Goal: Task Accomplishment & Management: Use online tool/utility

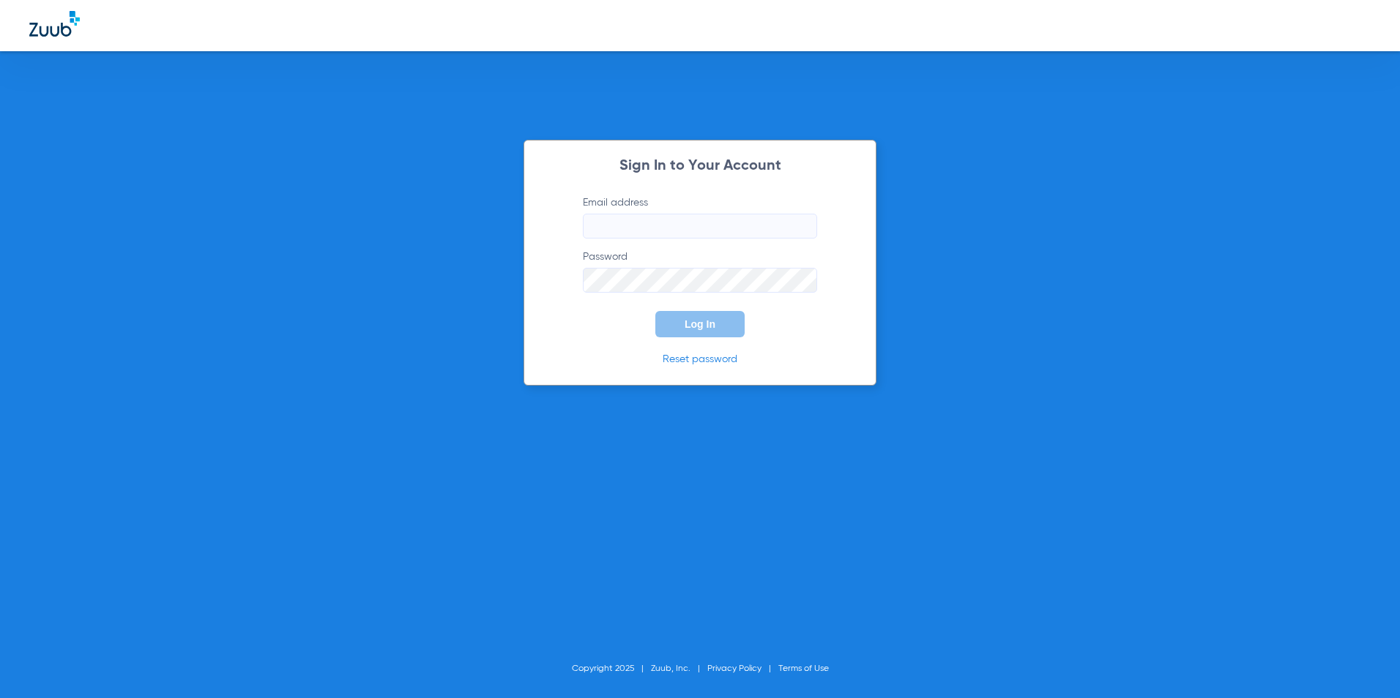
type input "[EMAIL_ADDRESS][DOMAIN_NAME]"
click at [729, 324] on button "Log In" at bounding box center [699, 324] width 89 height 26
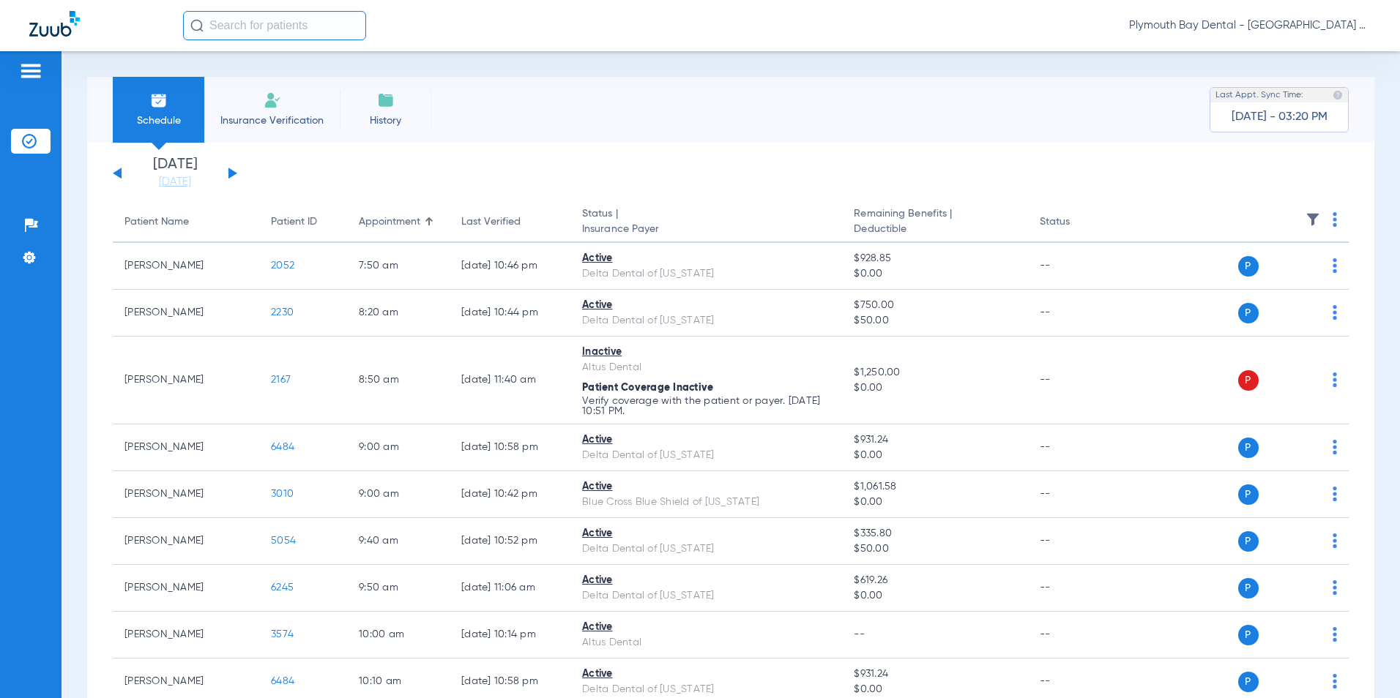
click at [57, 270] on div "Patients Insurance Verification Setup Help Center Settings" at bounding box center [30, 400] width 61 height 698
click at [227, 172] on div "[DATE] [DATE] [DATE] [DATE] [DATE] [DATE] [DATE] [DATE] [DATE] [DATE] [DATE] [D…" at bounding box center [175, 173] width 124 height 32
click at [231, 172] on button at bounding box center [232, 173] width 9 height 11
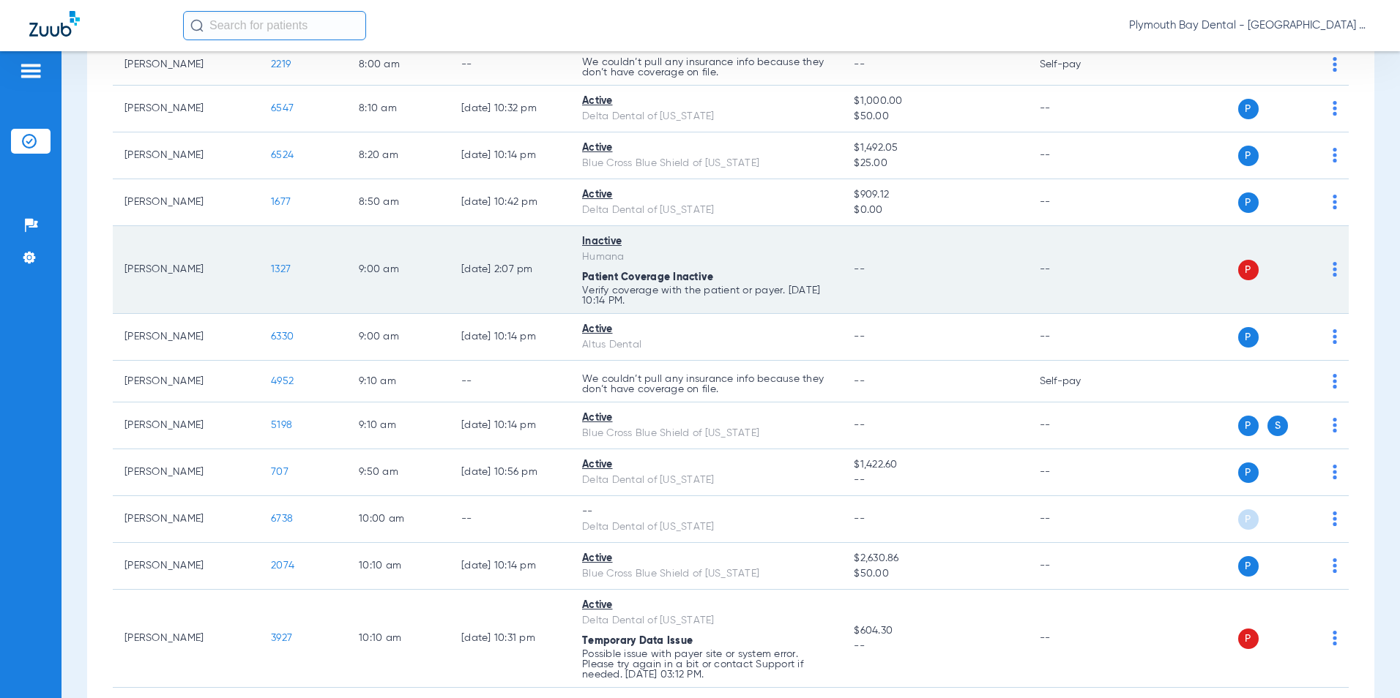
scroll to position [293, 0]
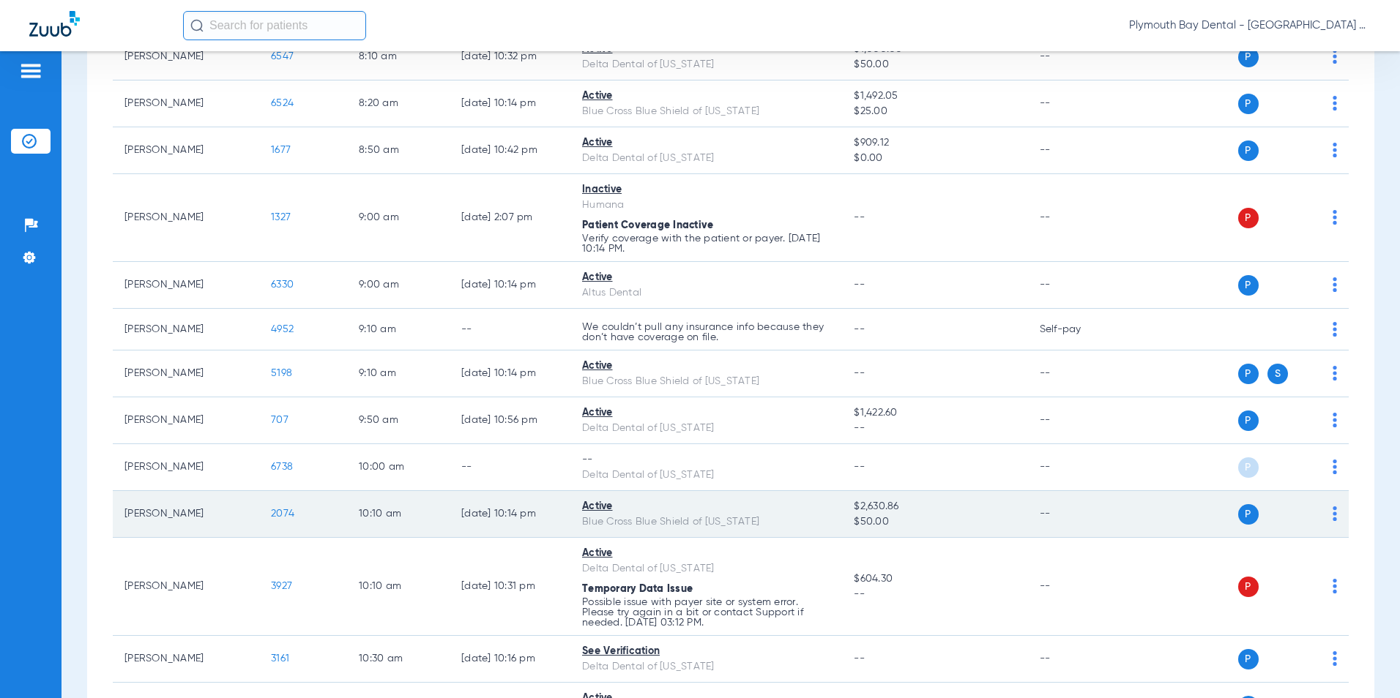
click at [283, 515] on span "2074" at bounding box center [282, 514] width 23 height 10
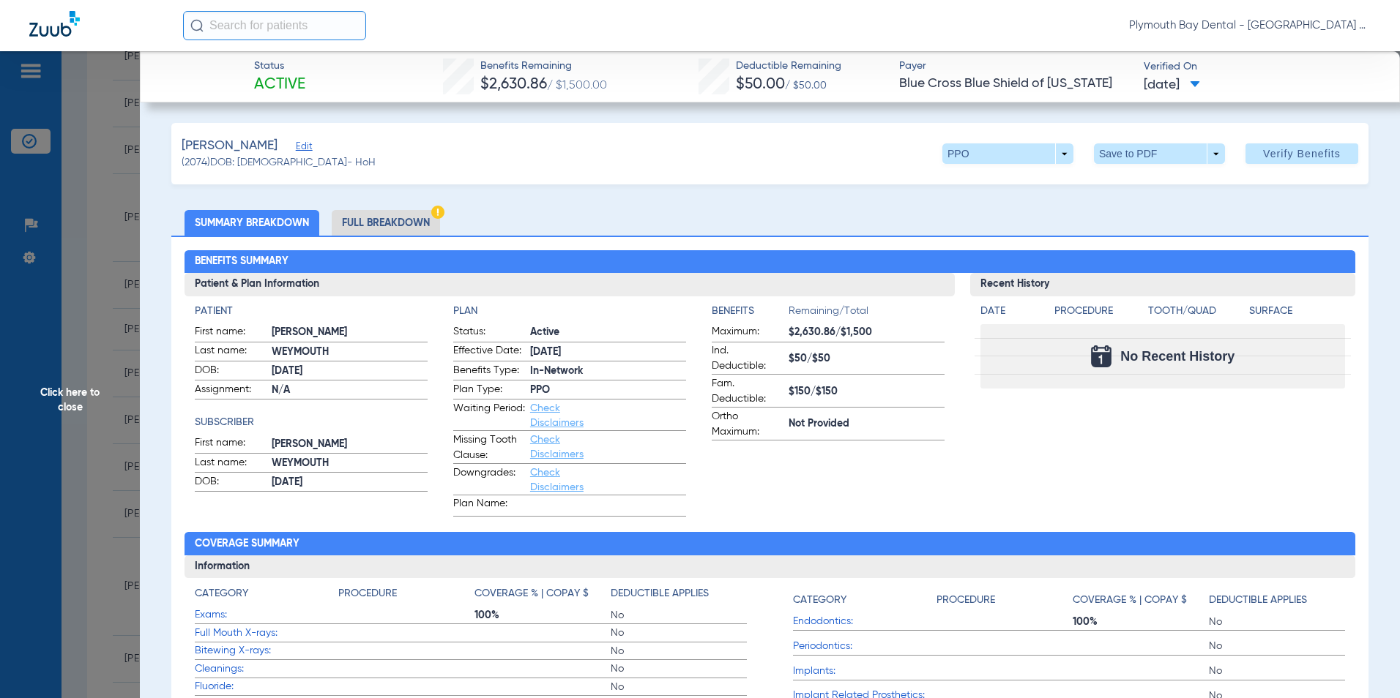
click at [117, 223] on span "Click here to close" at bounding box center [70, 400] width 140 height 698
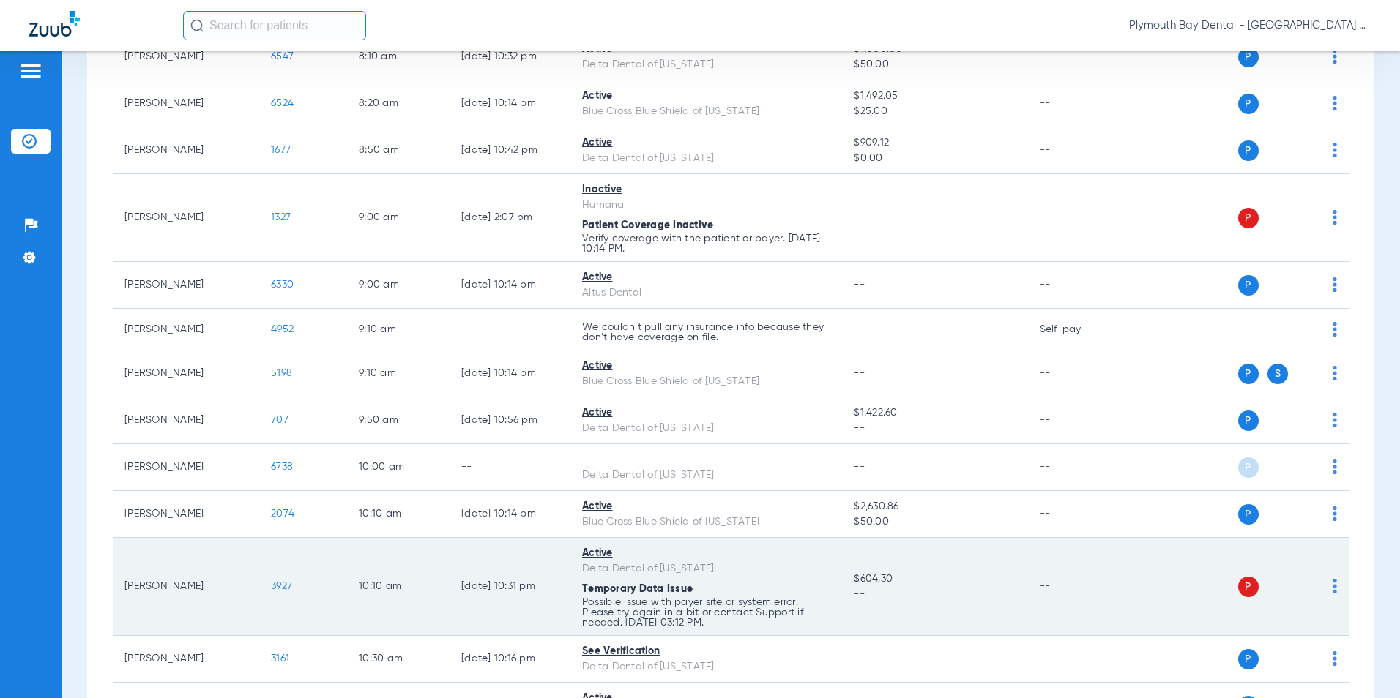
click at [281, 584] on span "3927" at bounding box center [281, 586] width 21 height 10
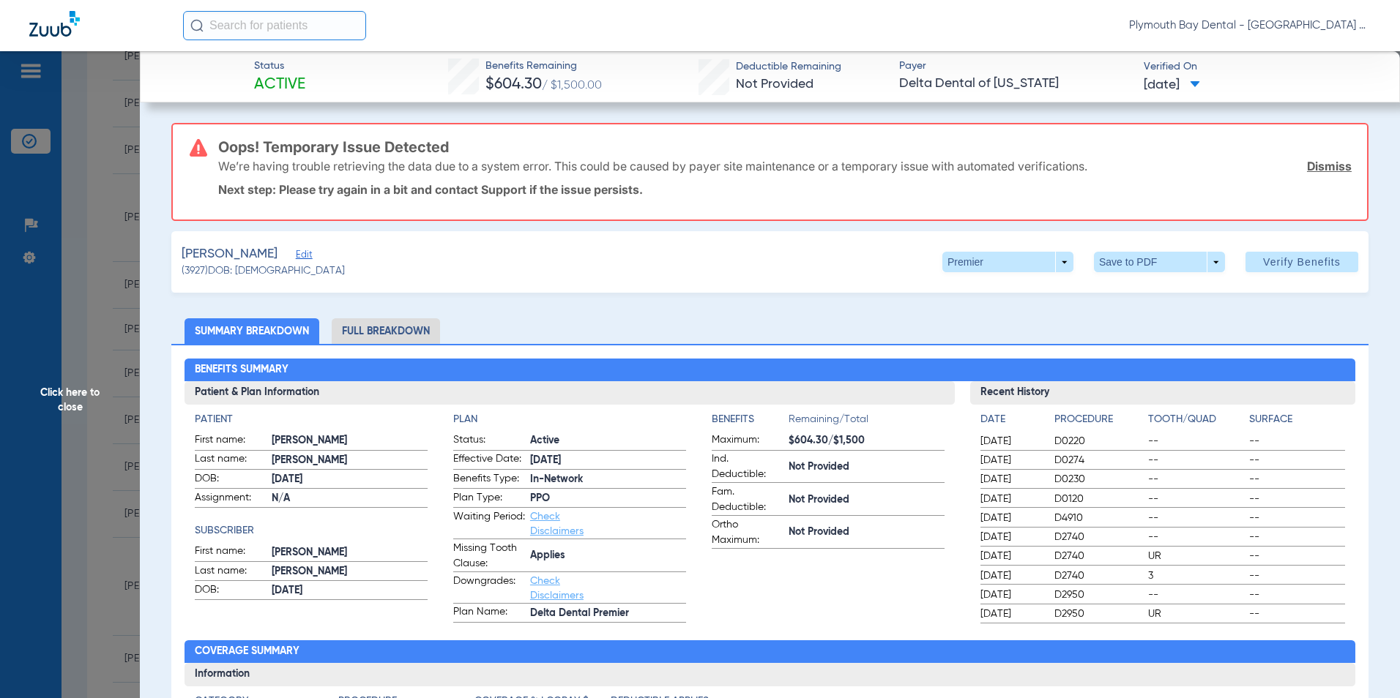
click at [1318, 168] on link "Dismiss" at bounding box center [1329, 166] width 45 height 15
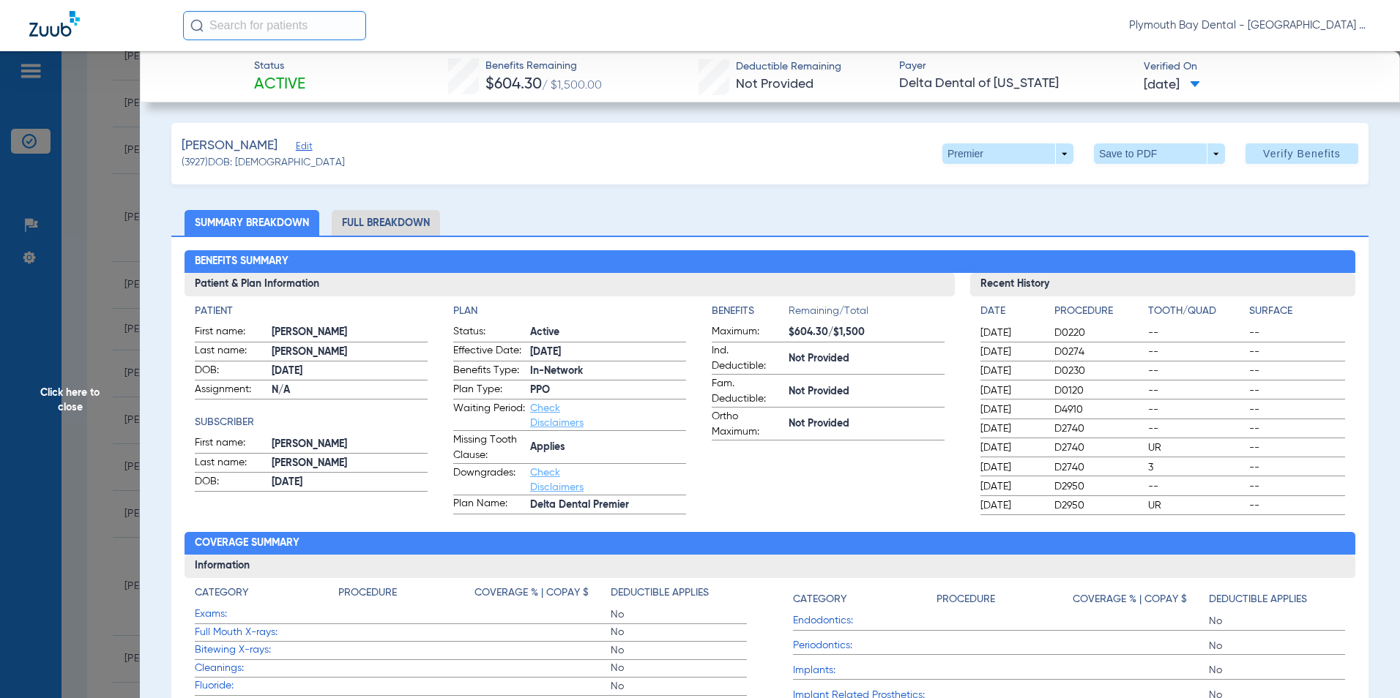
drag, startPoint x: 97, startPoint y: 171, endPoint x: 131, endPoint y: 295, distance: 128.2
click at [96, 172] on span "Click here to close" at bounding box center [70, 400] width 140 height 698
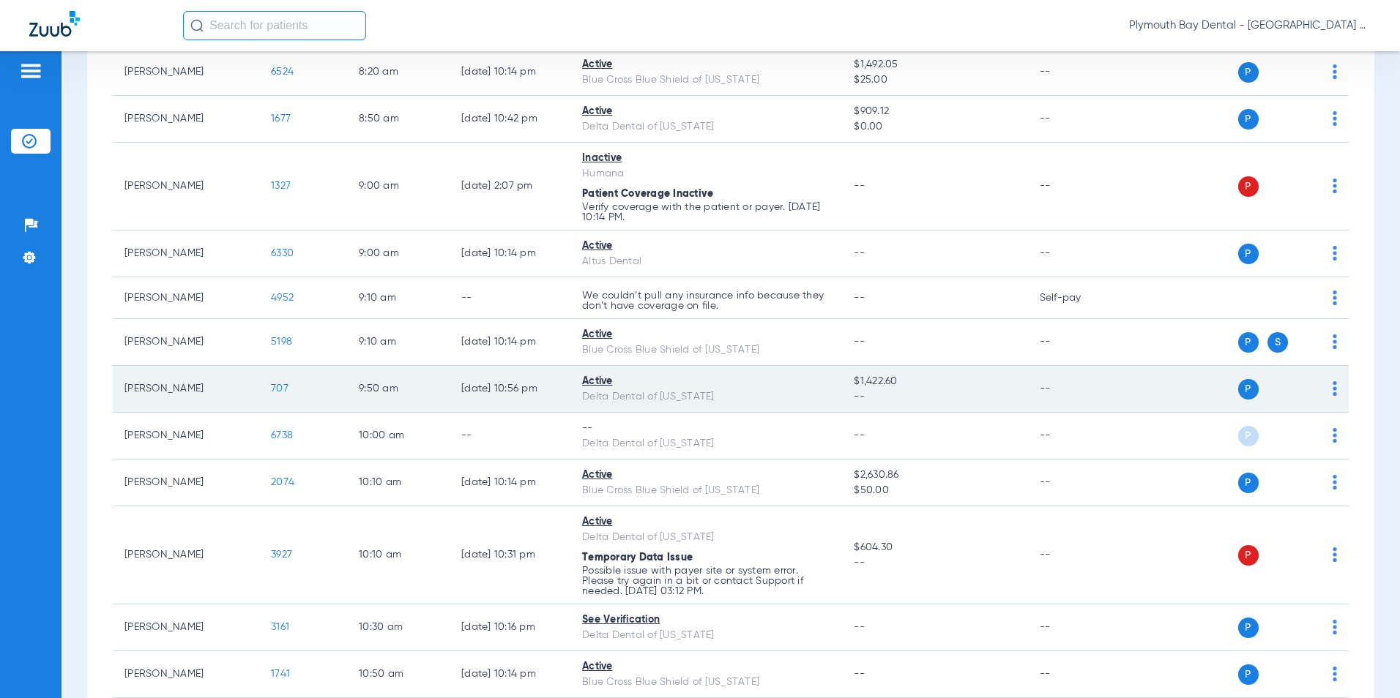
scroll to position [366, 0]
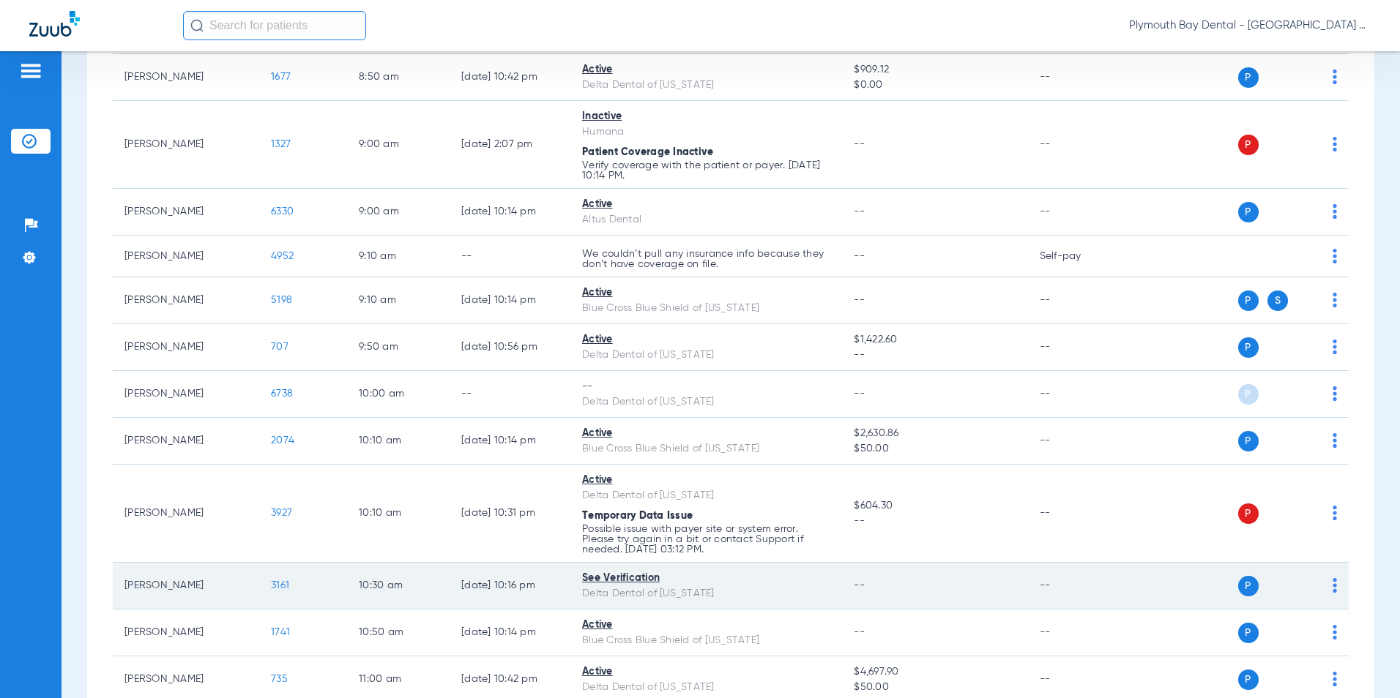
click at [278, 583] on span "3161" at bounding box center [280, 586] width 18 height 10
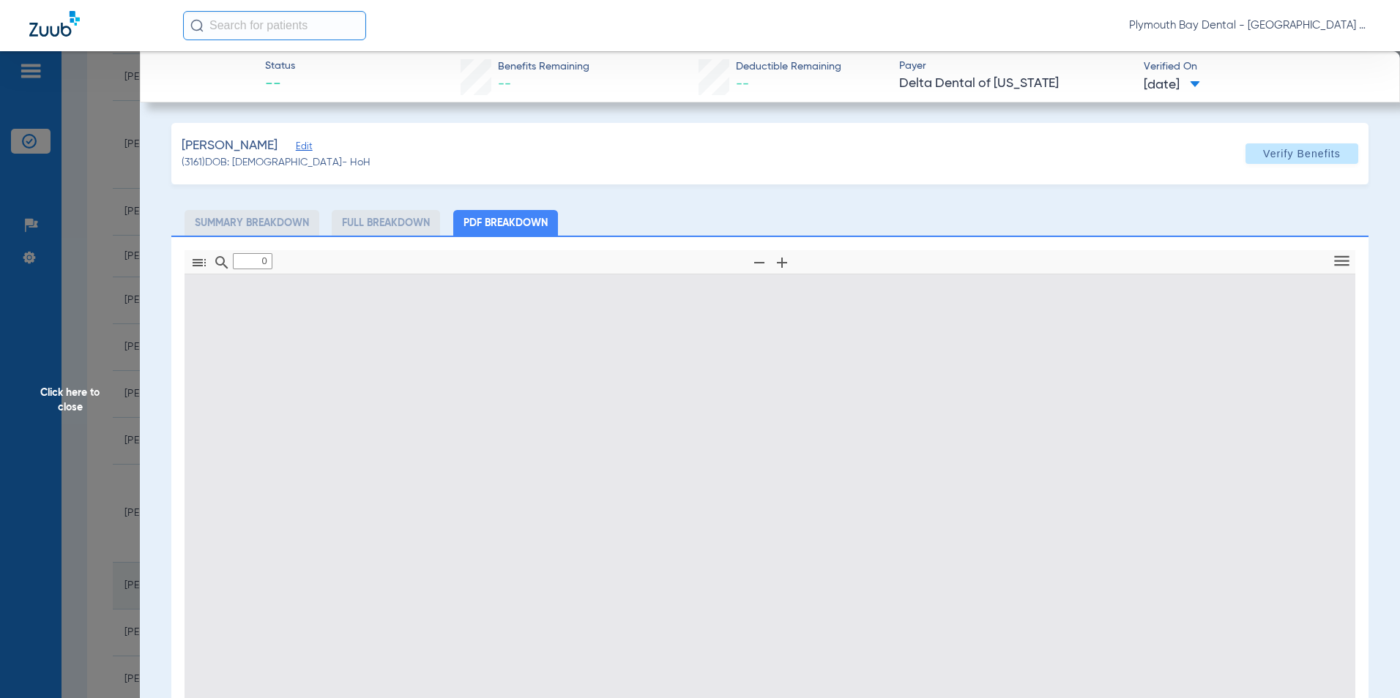
type input "1"
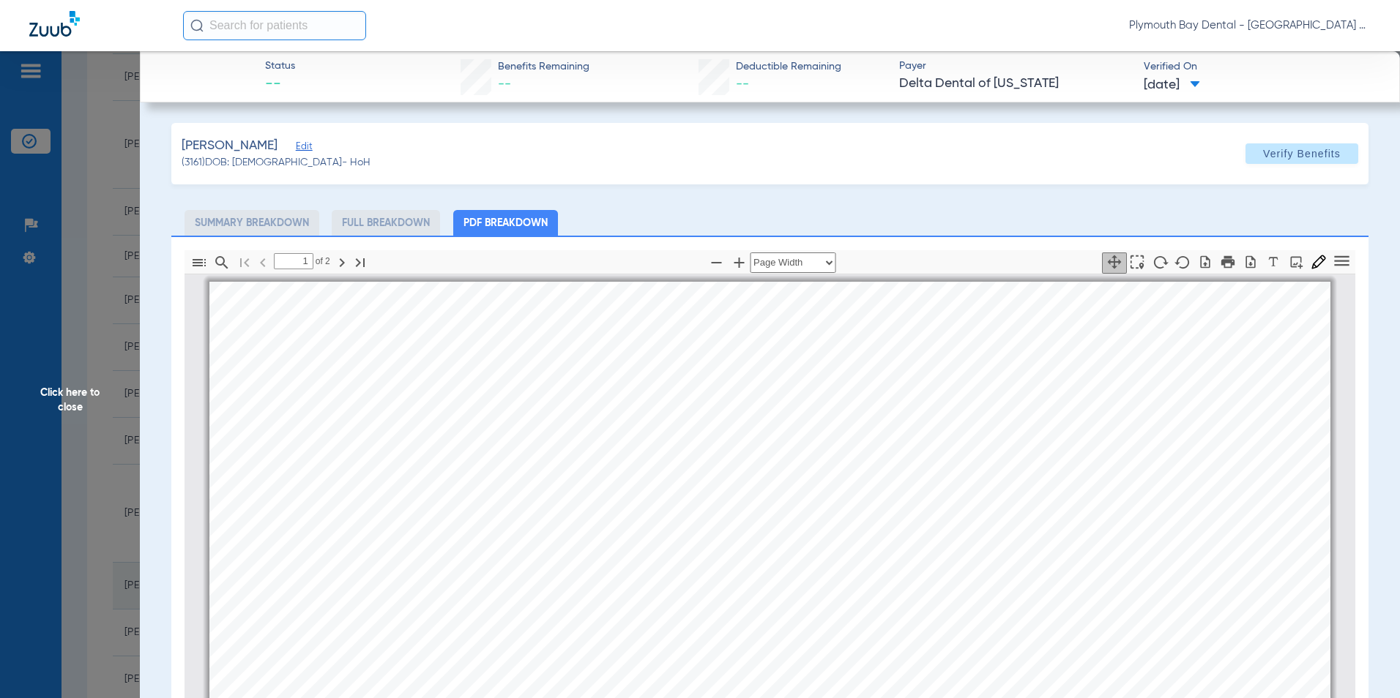
scroll to position [7, 0]
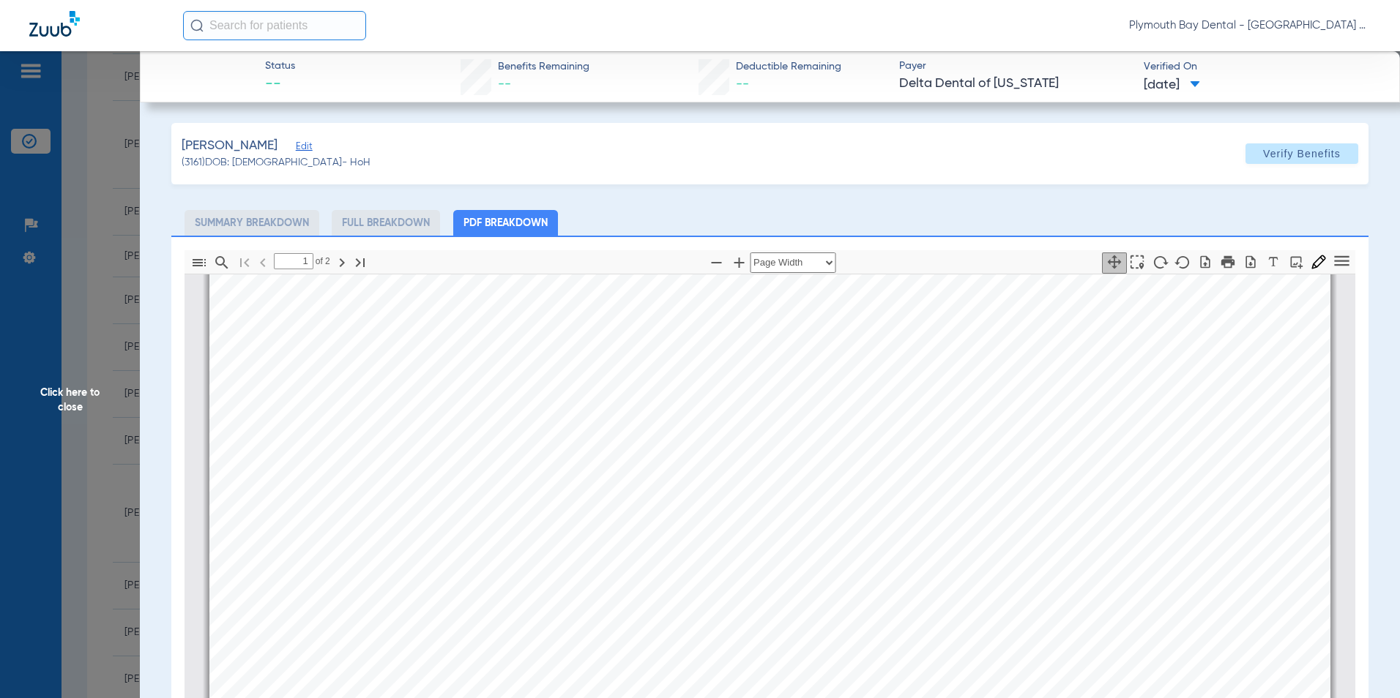
click at [113, 191] on span "Click here to close" at bounding box center [70, 400] width 140 height 698
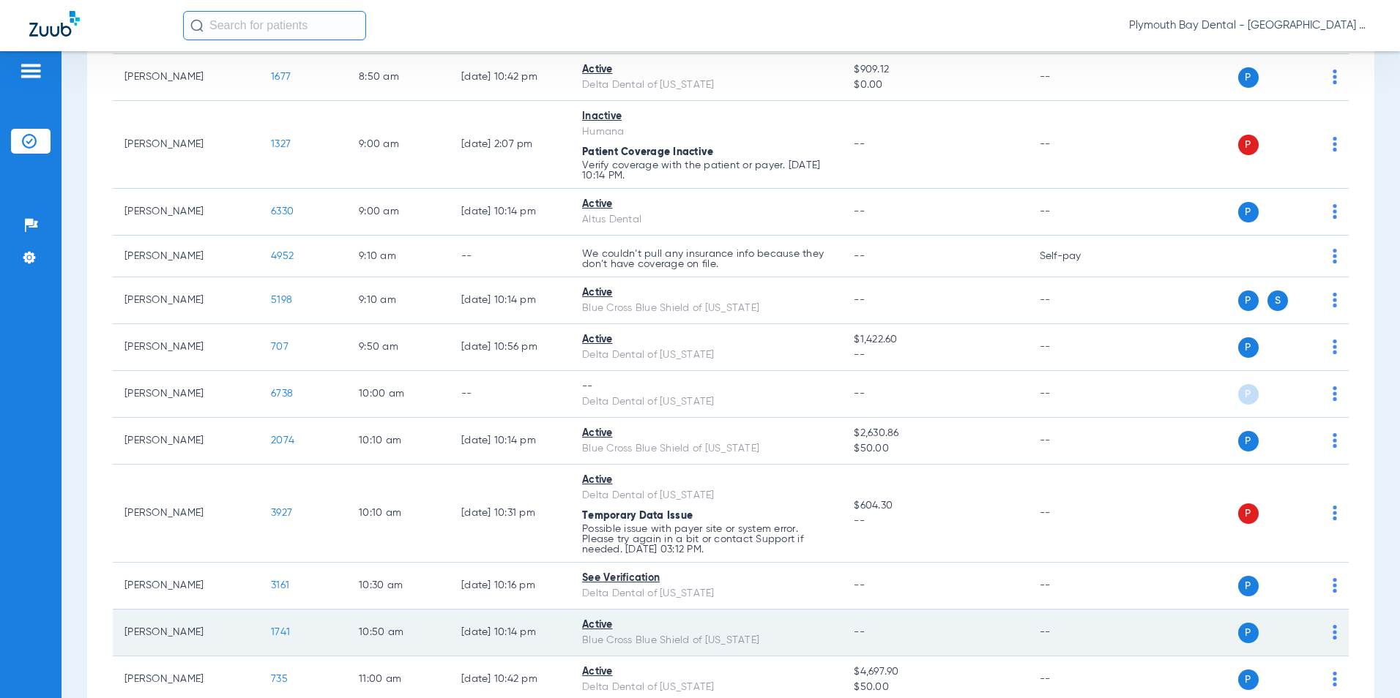
click at [280, 631] on span "1741" at bounding box center [280, 632] width 19 height 10
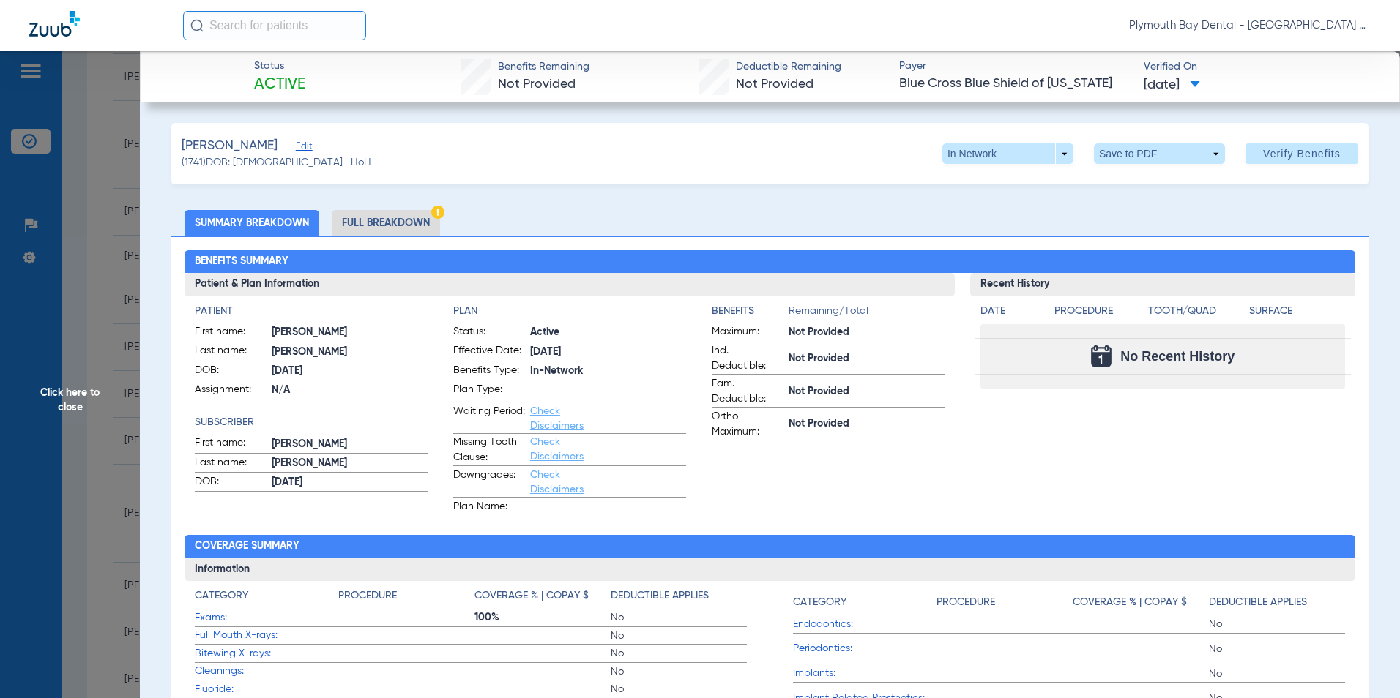
click at [91, 125] on span "Click here to close" at bounding box center [70, 400] width 140 height 698
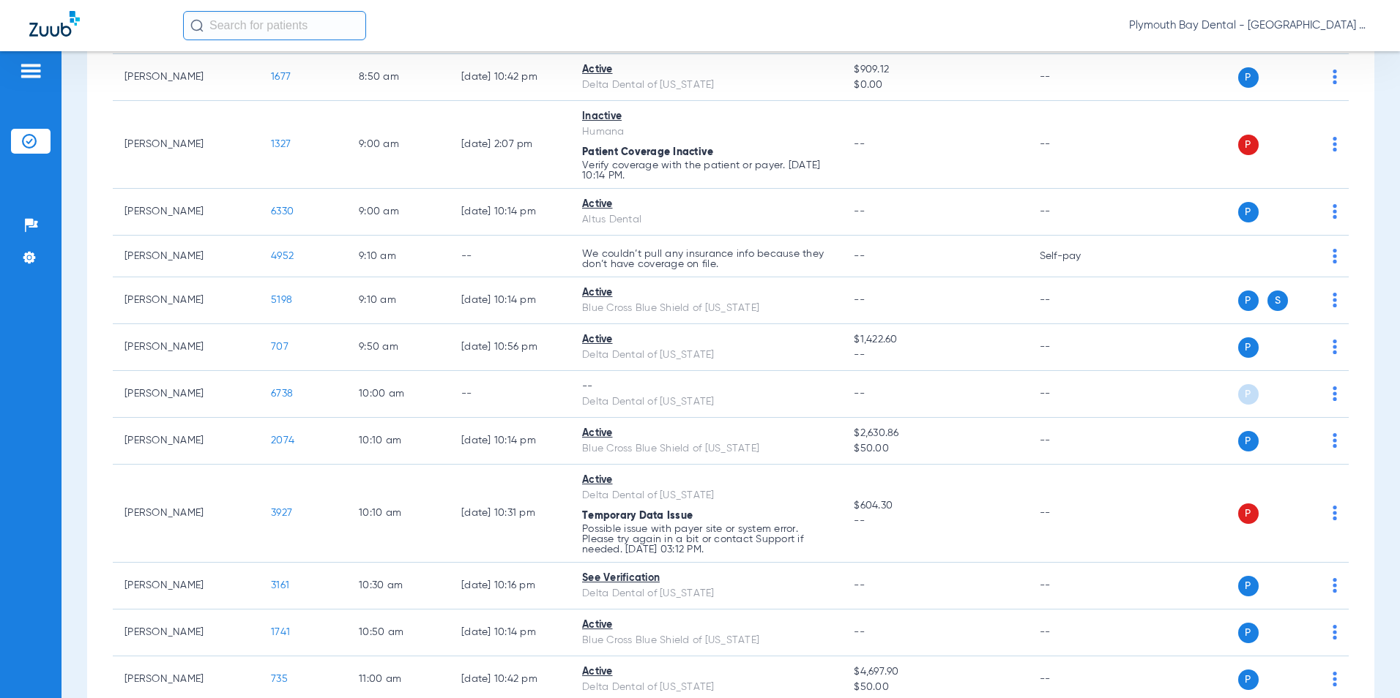
click at [67, 300] on div "Schedule Insurance Verification History Last Appt. Sync Time: [DATE] - 03:20 PM…" at bounding box center [730, 374] width 1338 height 647
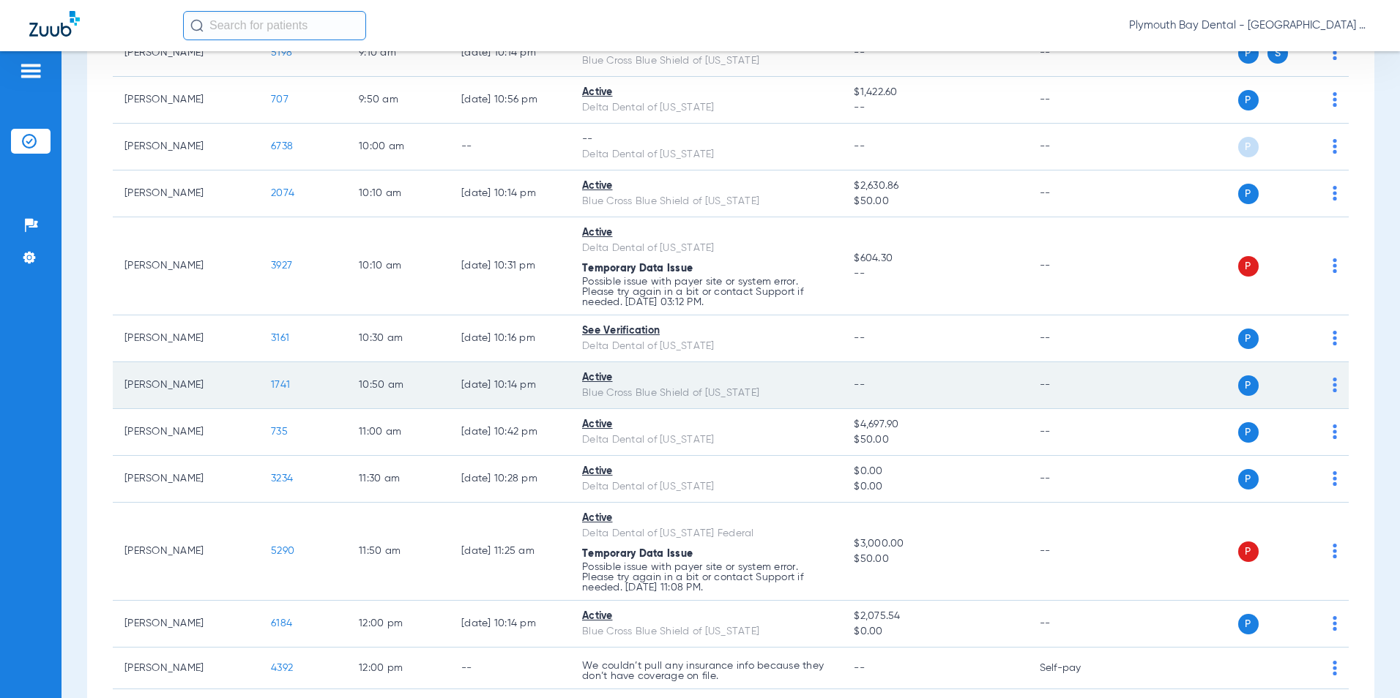
scroll to position [659, 0]
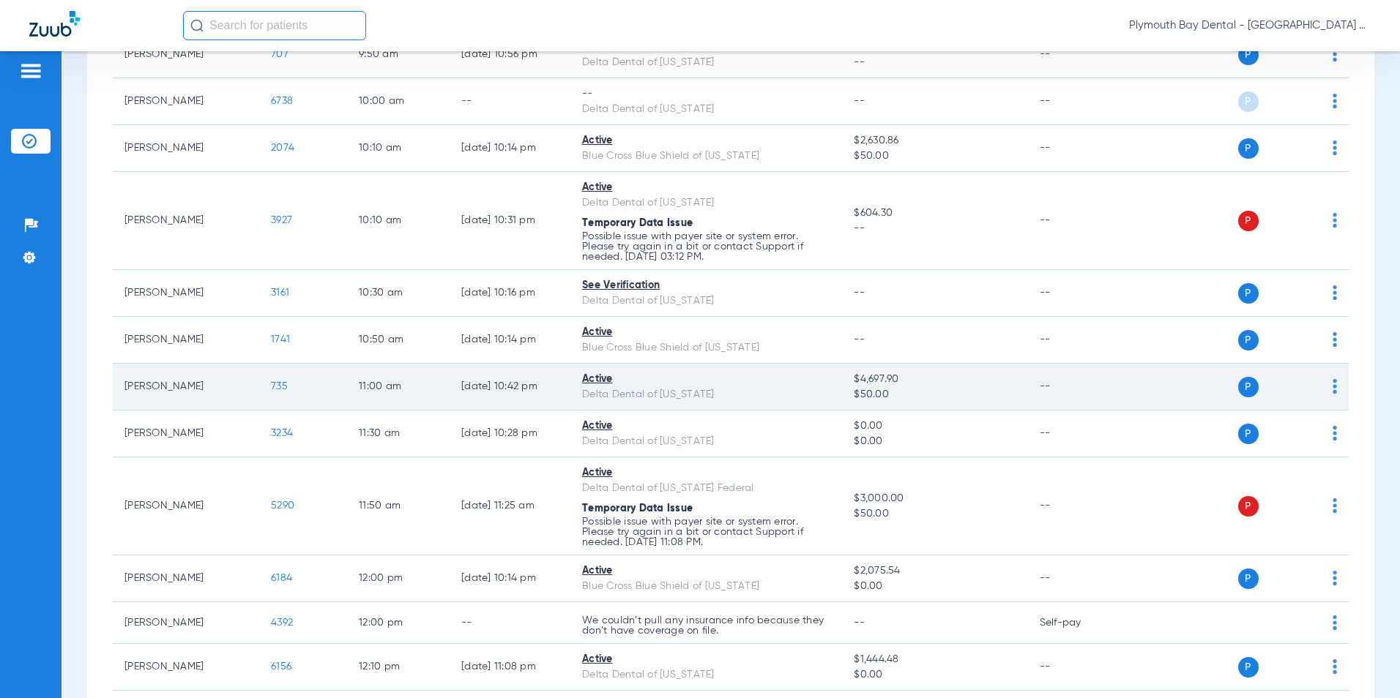
click at [284, 381] on span "735" at bounding box center [279, 386] width 17 height 10
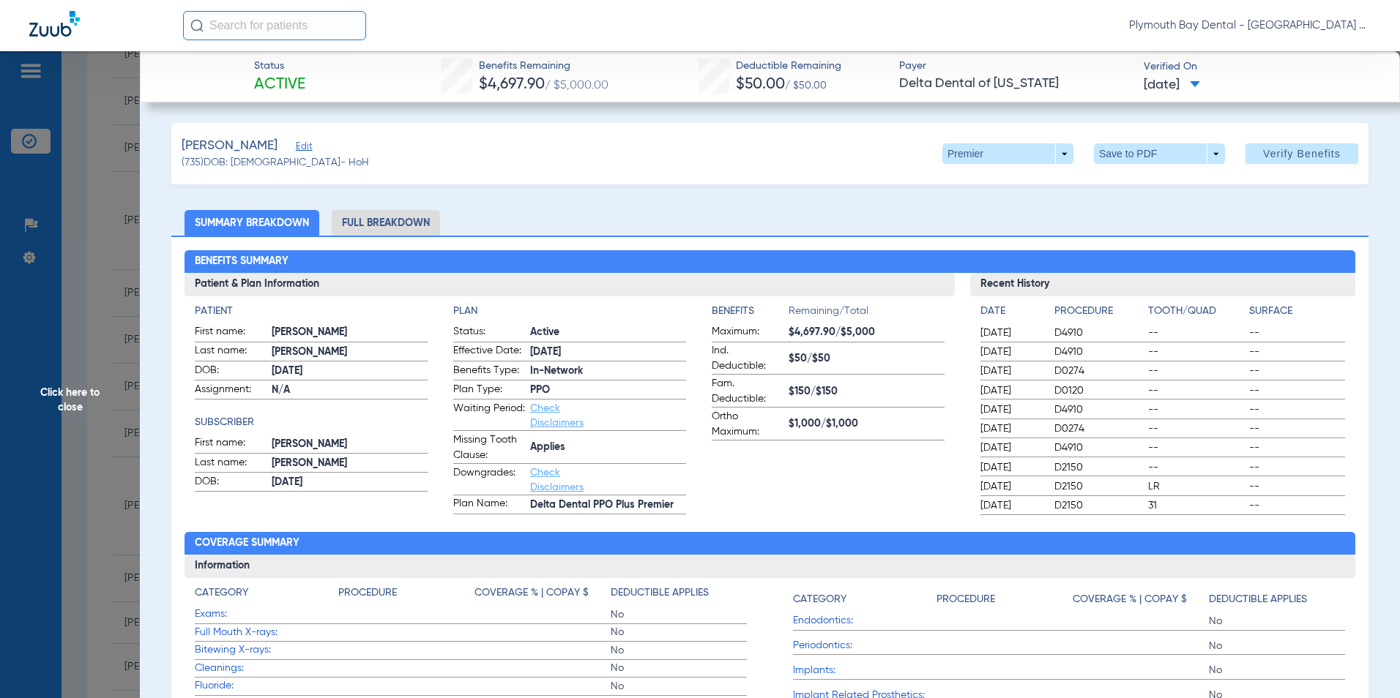
click at [105, 255] on span "Click here to close" at bounding box center [70, 400] width 140 height 698
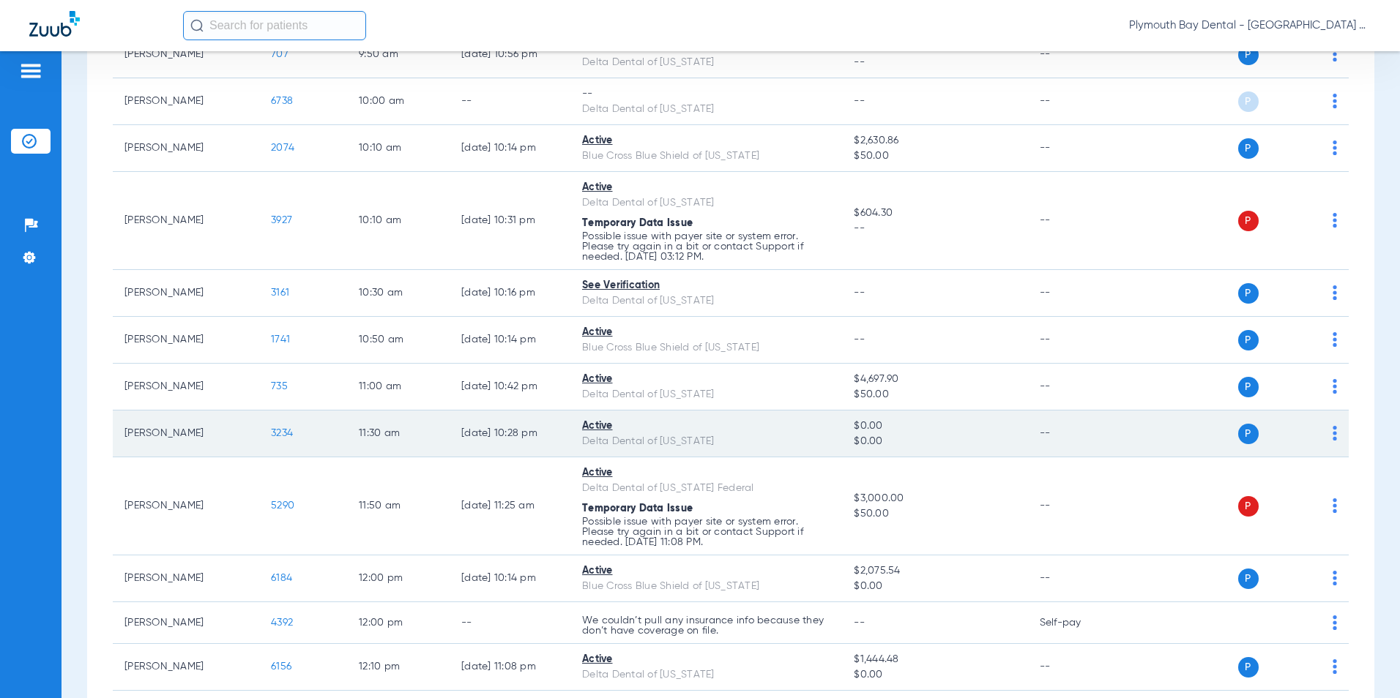
click at [286, 433] on span "3234" at bounding box center [282, 433] width 22 height 10
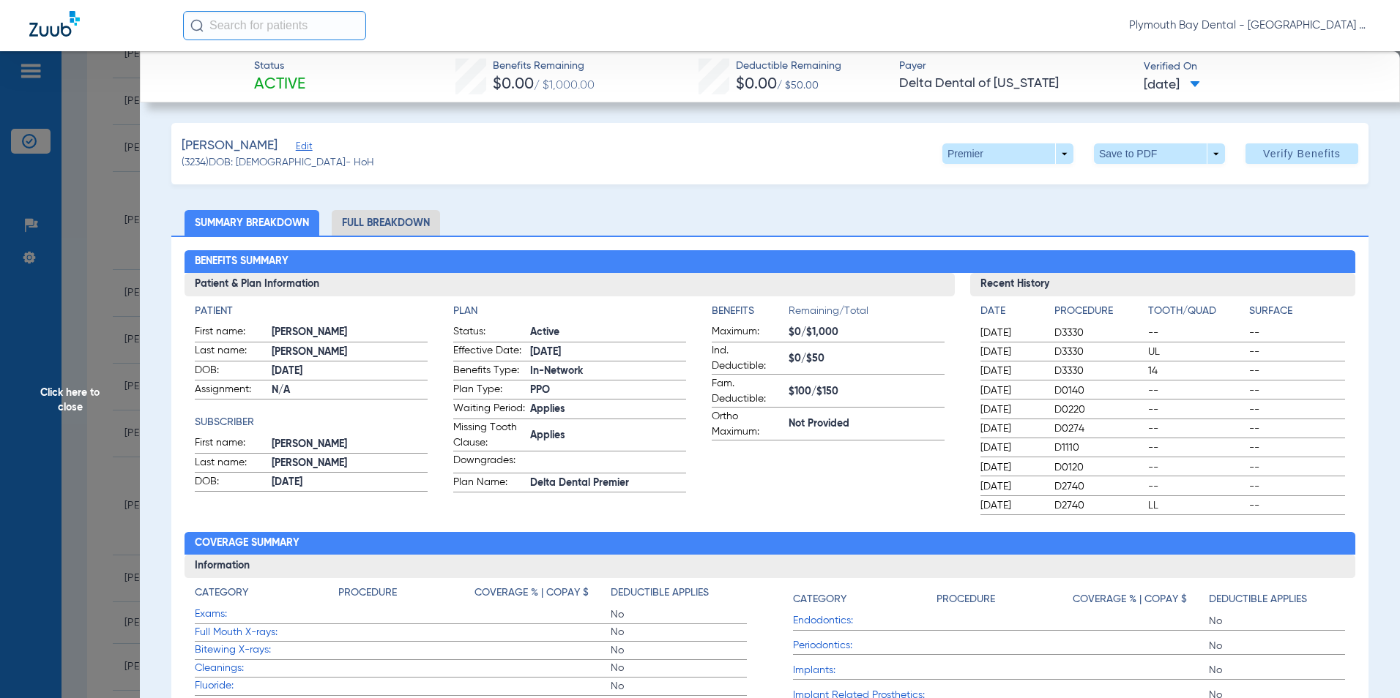
click at [100, 223] on span "Click here to close" at bounding box center [70, 400] width 140 height 698
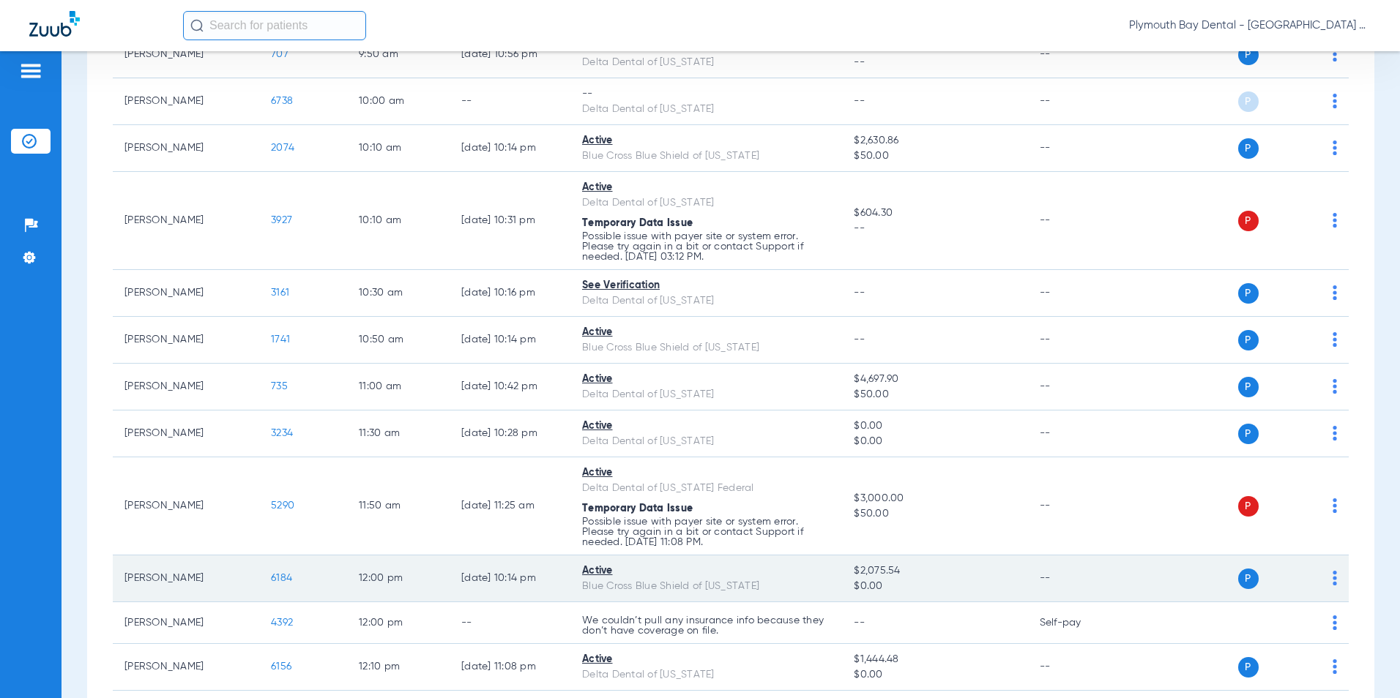
click at [286, 577] on span "6184" at bounding box center [281, 578] width 21 height 10
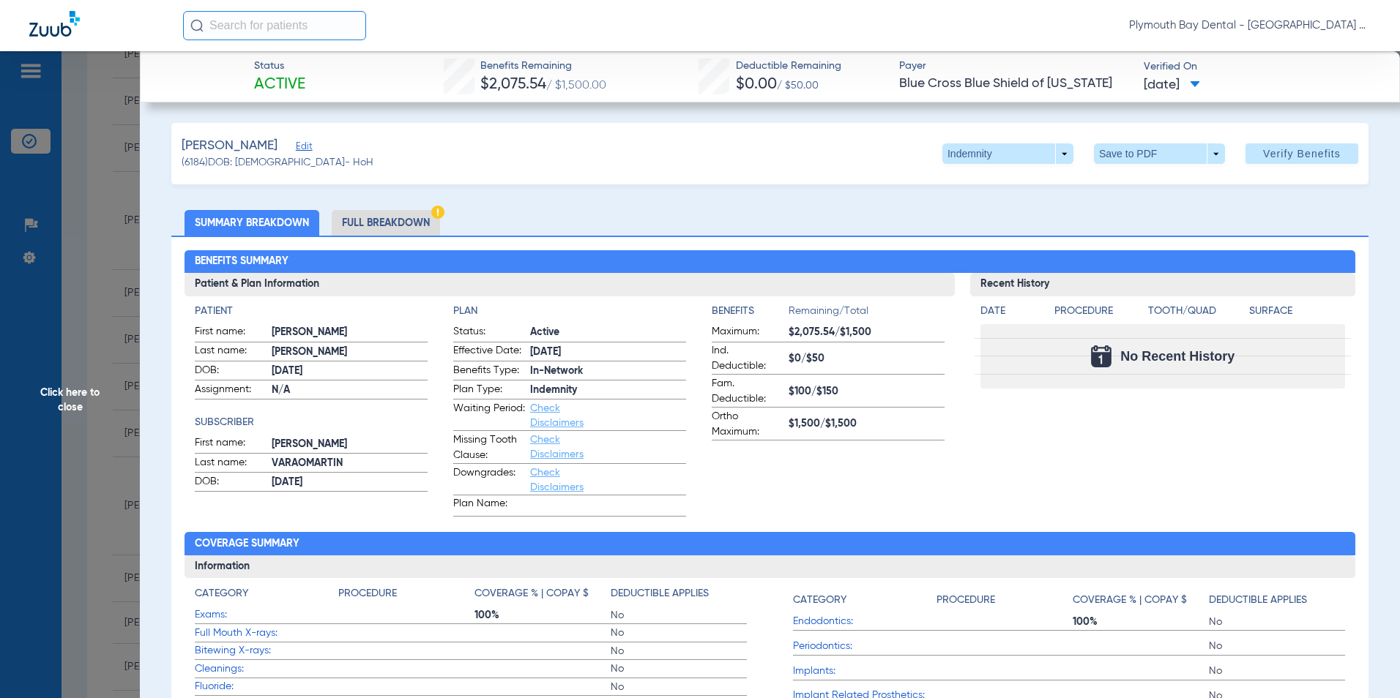
click at [124, 287] on span "Click here to close" at bounding box center [70, 400] width 140 height 698
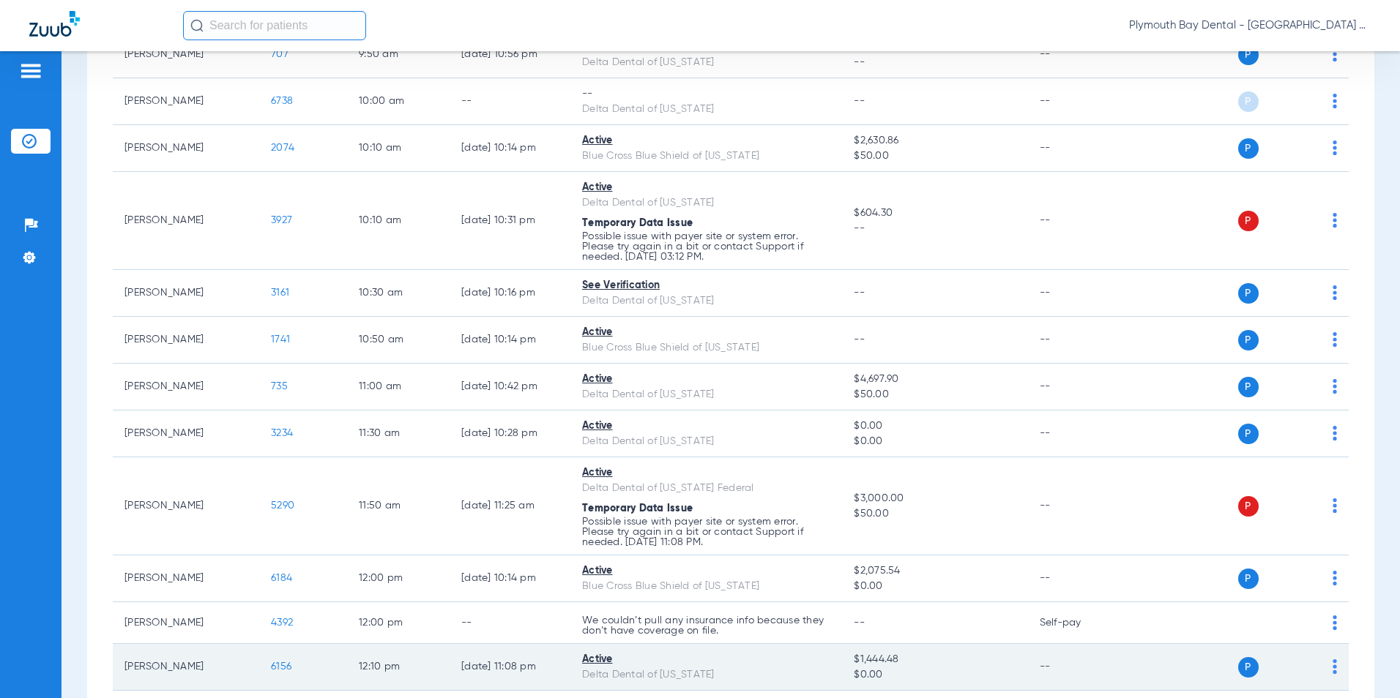
click at [280, 667] on span "6156" at bounding box center [281, 667] width 20 height 10
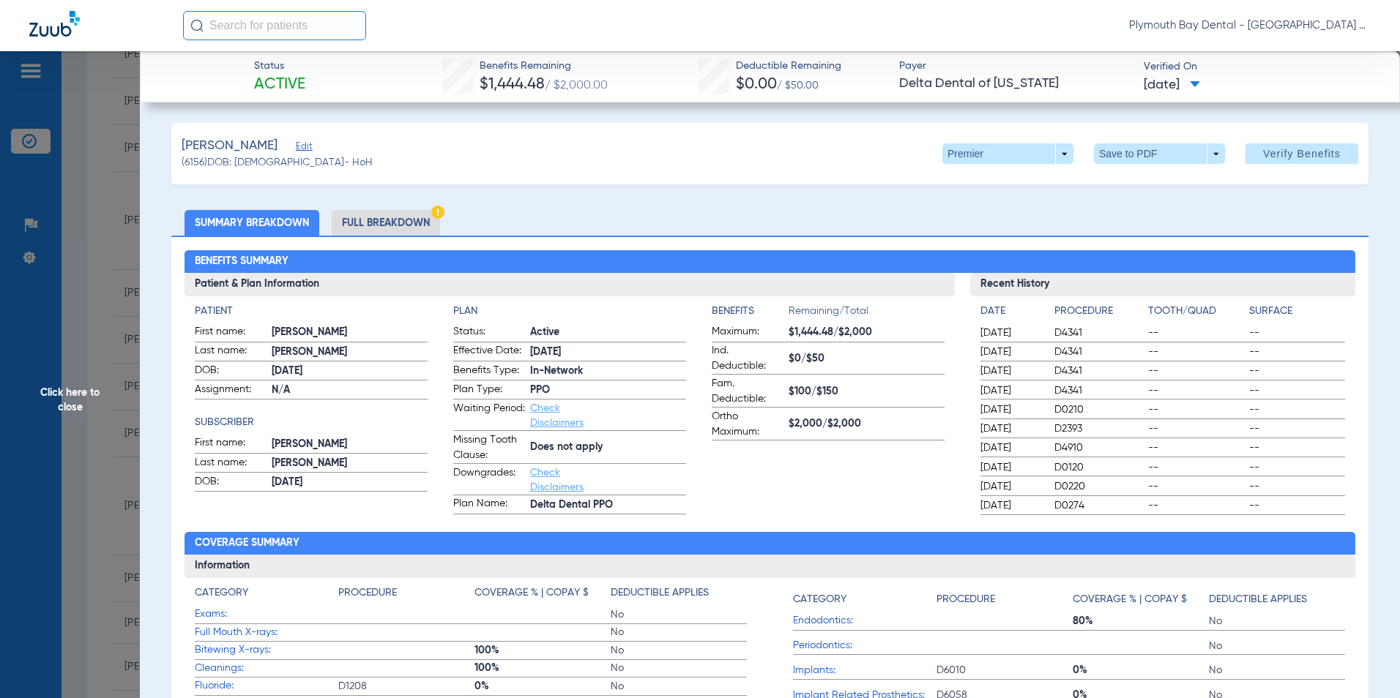
click at [131, 205] on span "Click here to close" at bounding box center [70, 400] width 140 height 698
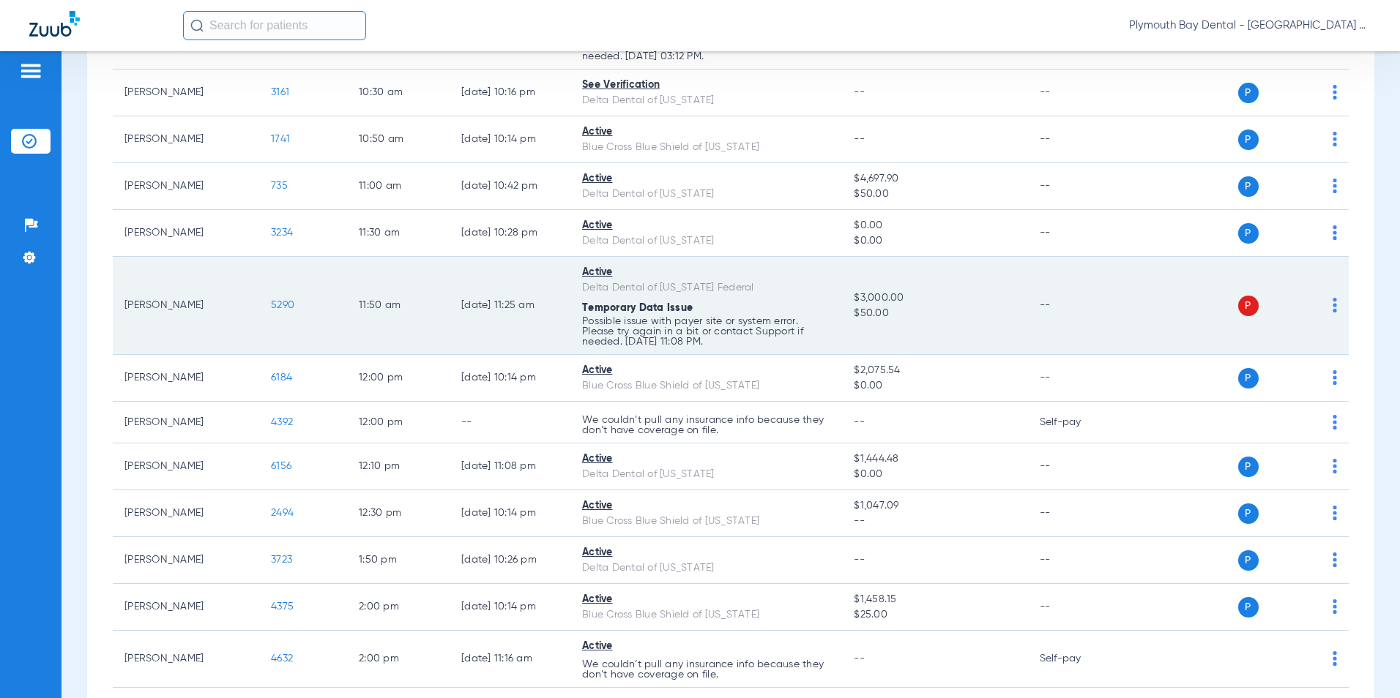
scroll to position [878, 0]
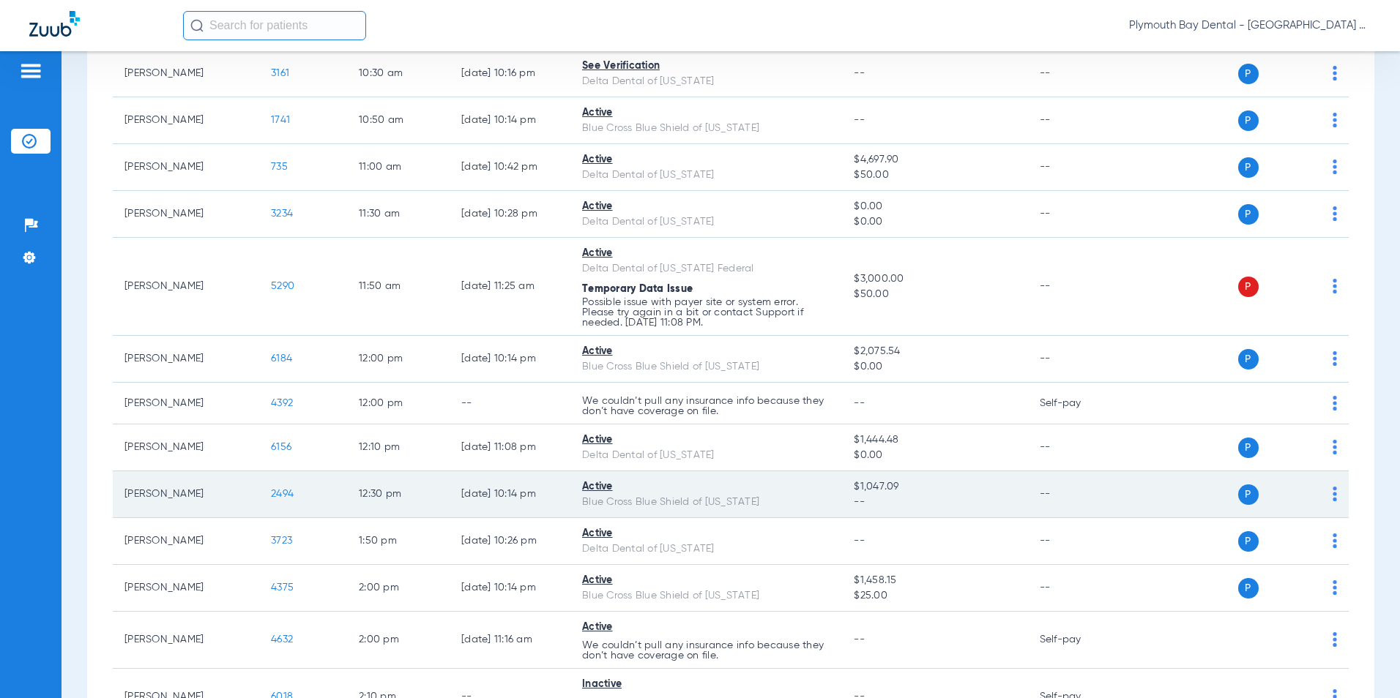
click at [275, 493] on span "2494" at bounding box center [282, 494] width 23 height 10
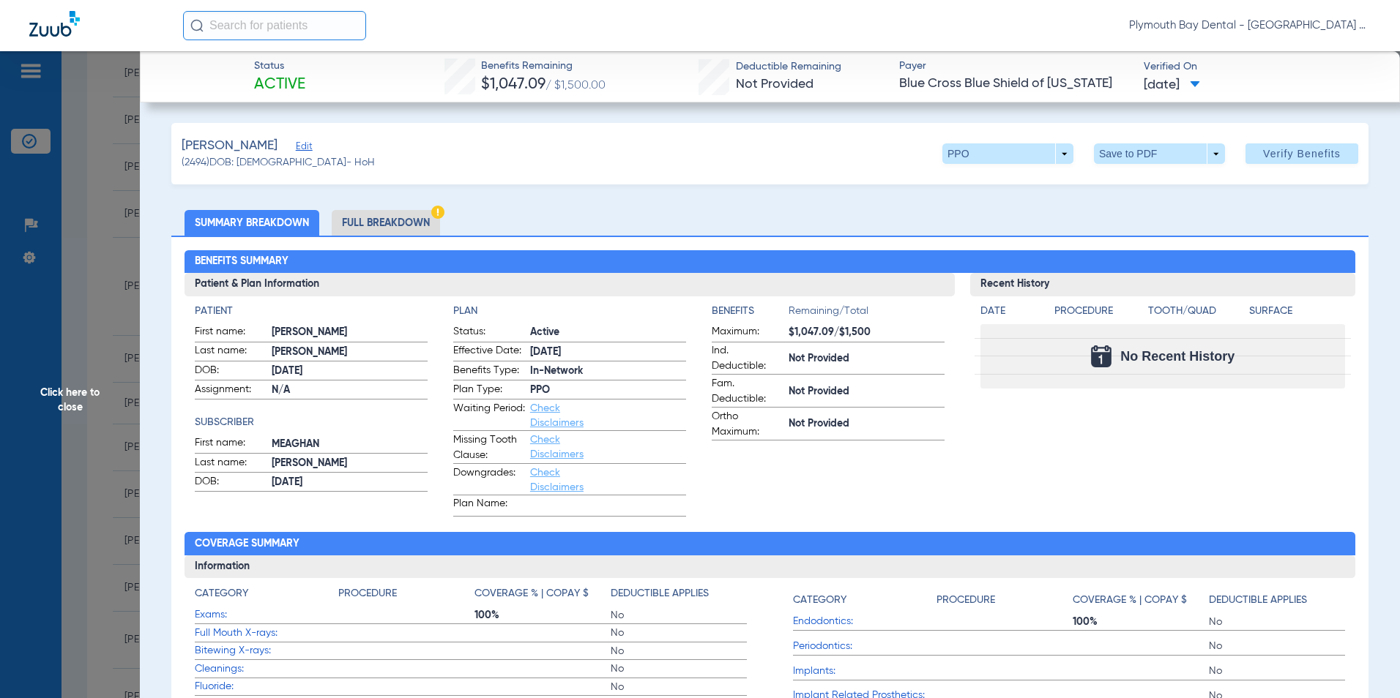
click at [123, 277] on span "Click here to close" at bounding box center [70, 400] width 140 height 698
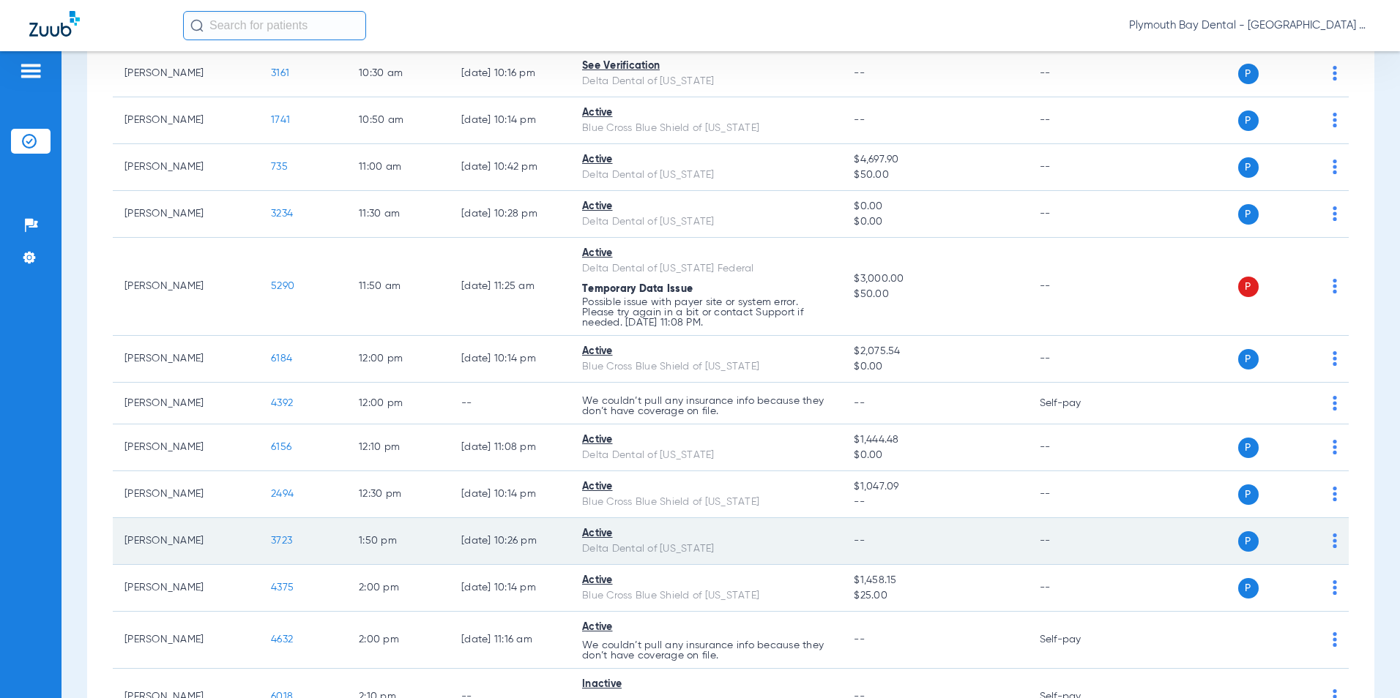
click at [283, 543] on span "3723" at bounding box center [281, 541] width 21 height 10
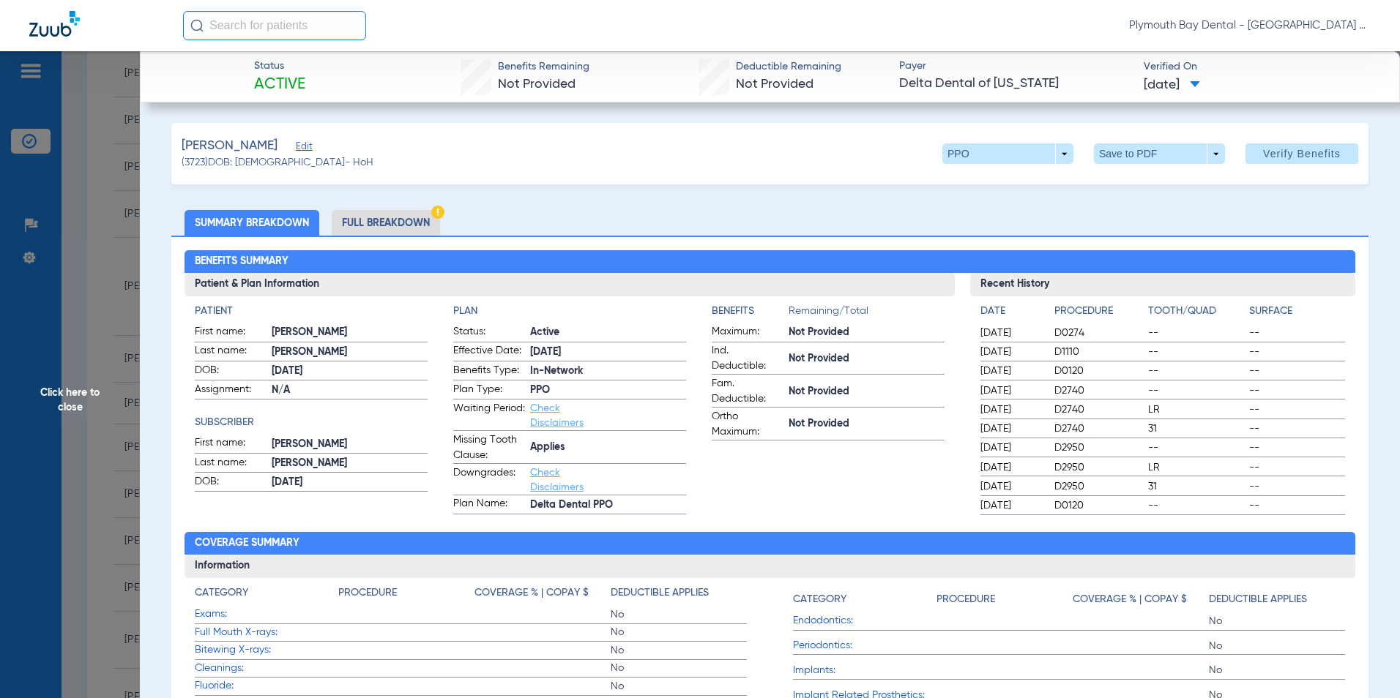
click at [88, 305] on span "Click here to close" at bounding box center [70, 400] width 140 height 698
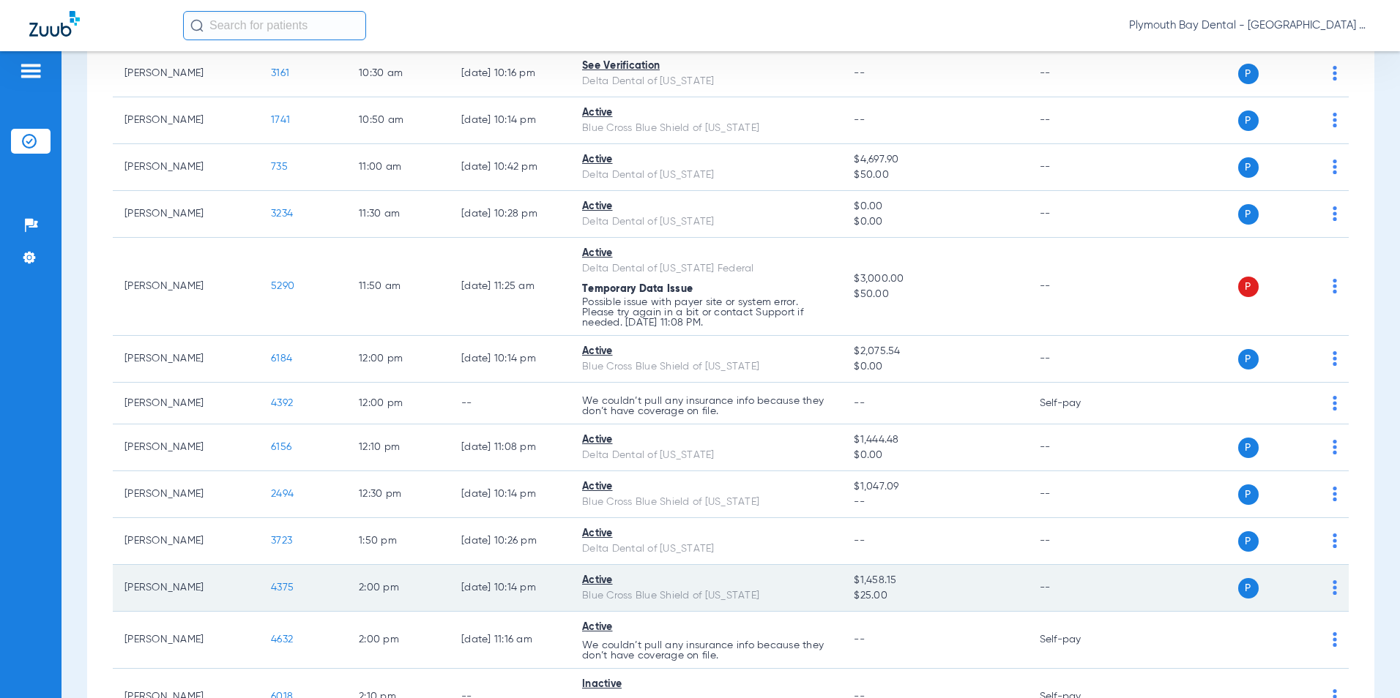
click at [279, 586] on span "4375" at bounding box center [282, 588] width 23 height 10
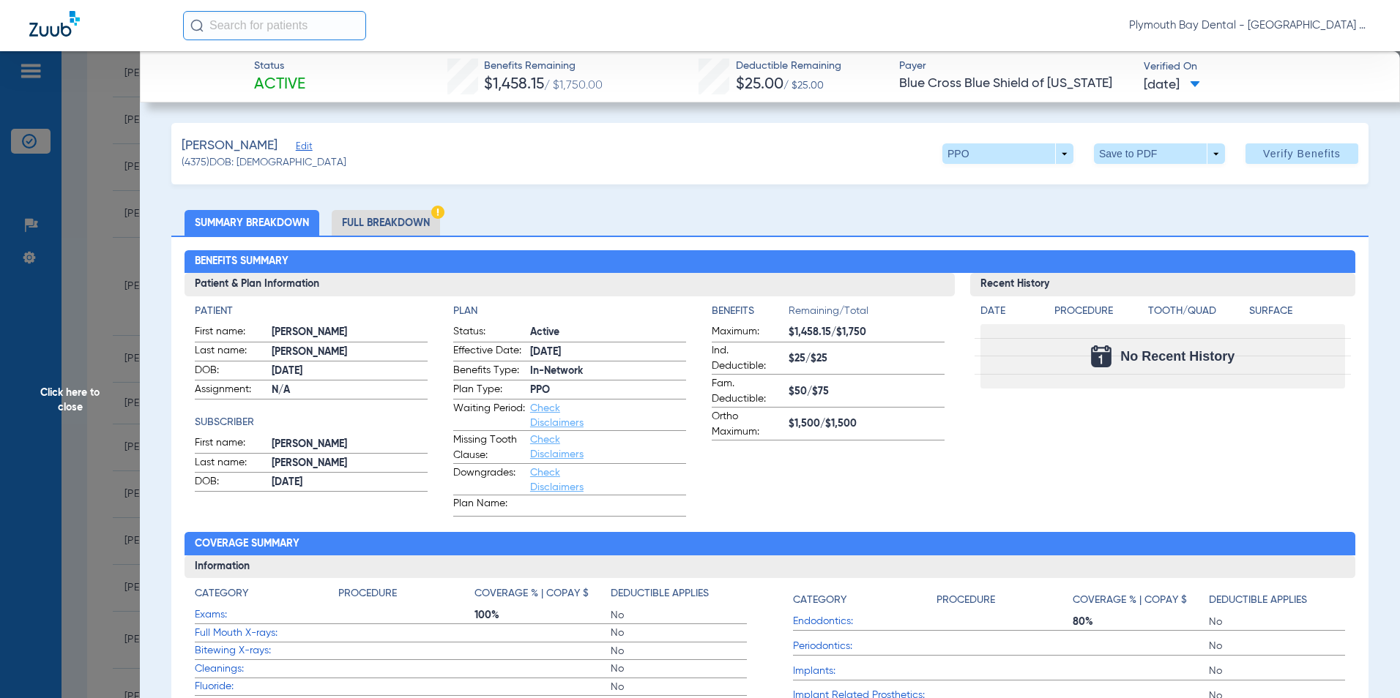
click at [89, 274] on span "Click here to close" at bounding box center [70, 400] width 140 height 698
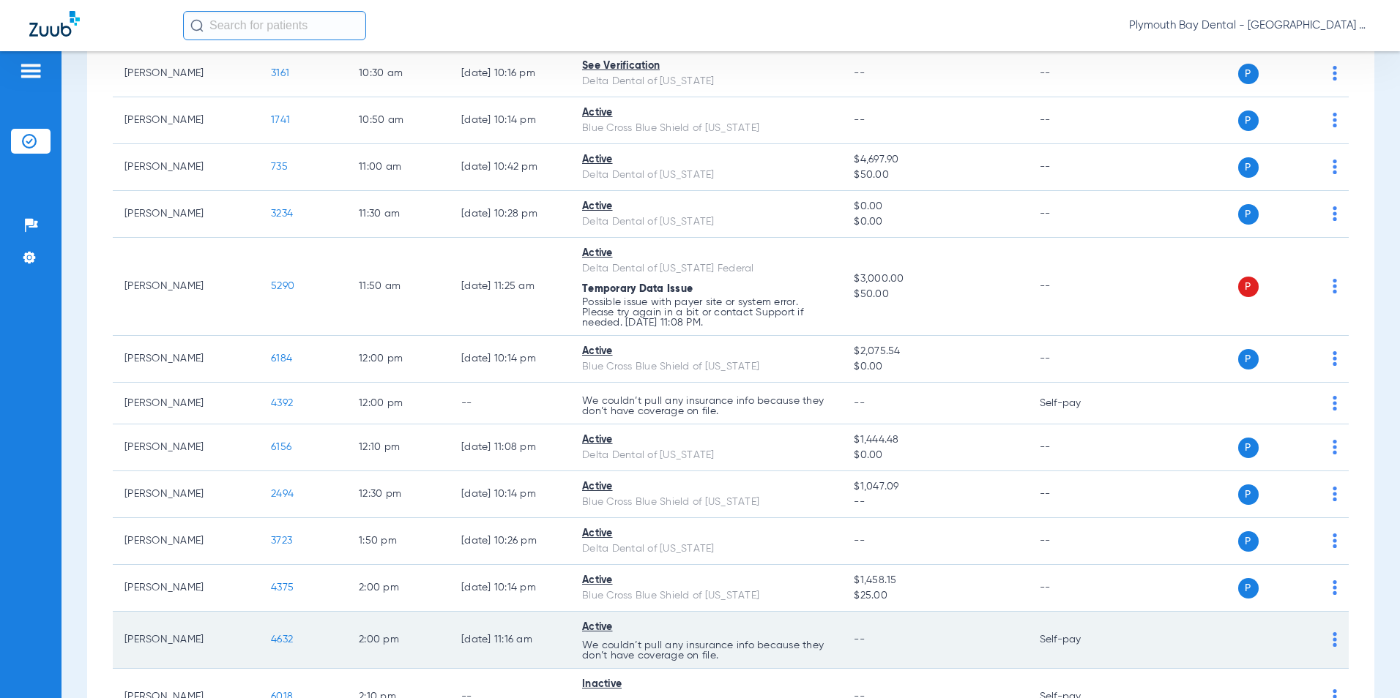
click at [277, 639] on span "4632" at bounding box center [282, 640] width 22 height 10
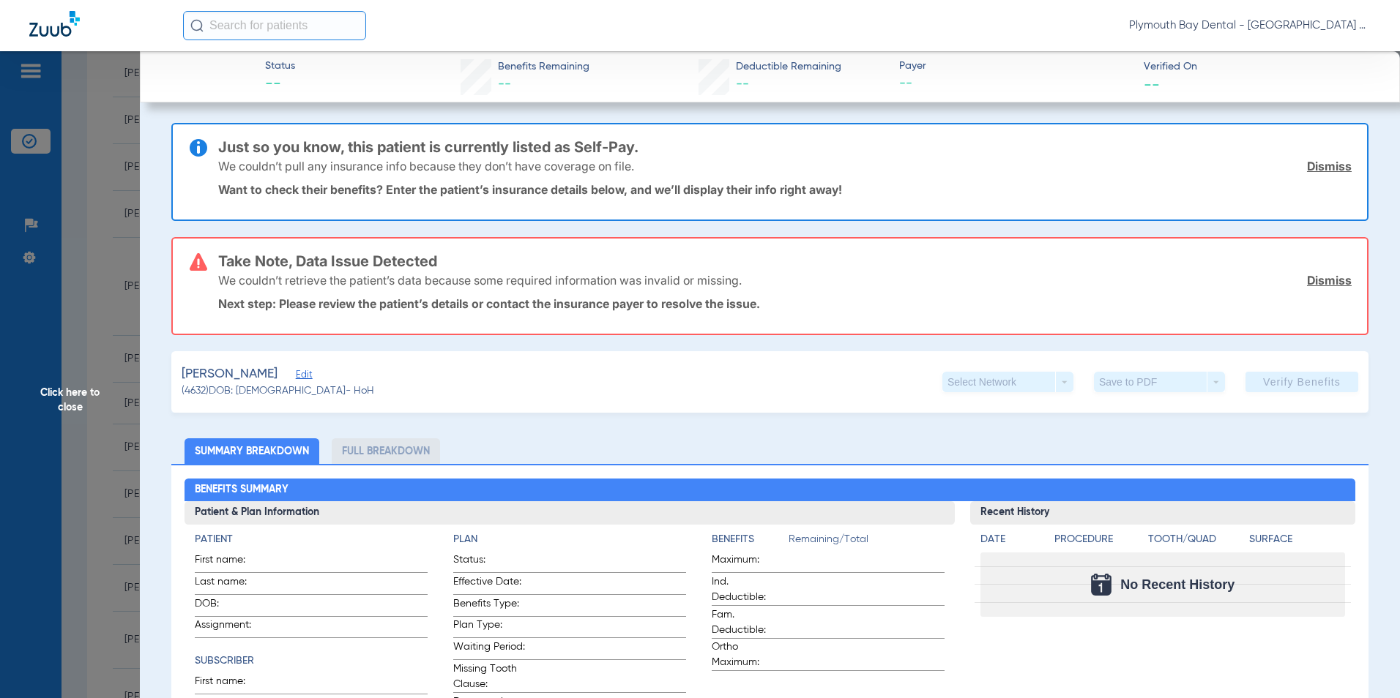
drag, startPoint x: 1323, startPoint y: 170, endPoint x: 1320, endPoint y: 212, distance: 41.8
click at [1323, 170] on link "Dismiss" at bounding box center [1329, 166] width 45 height 15
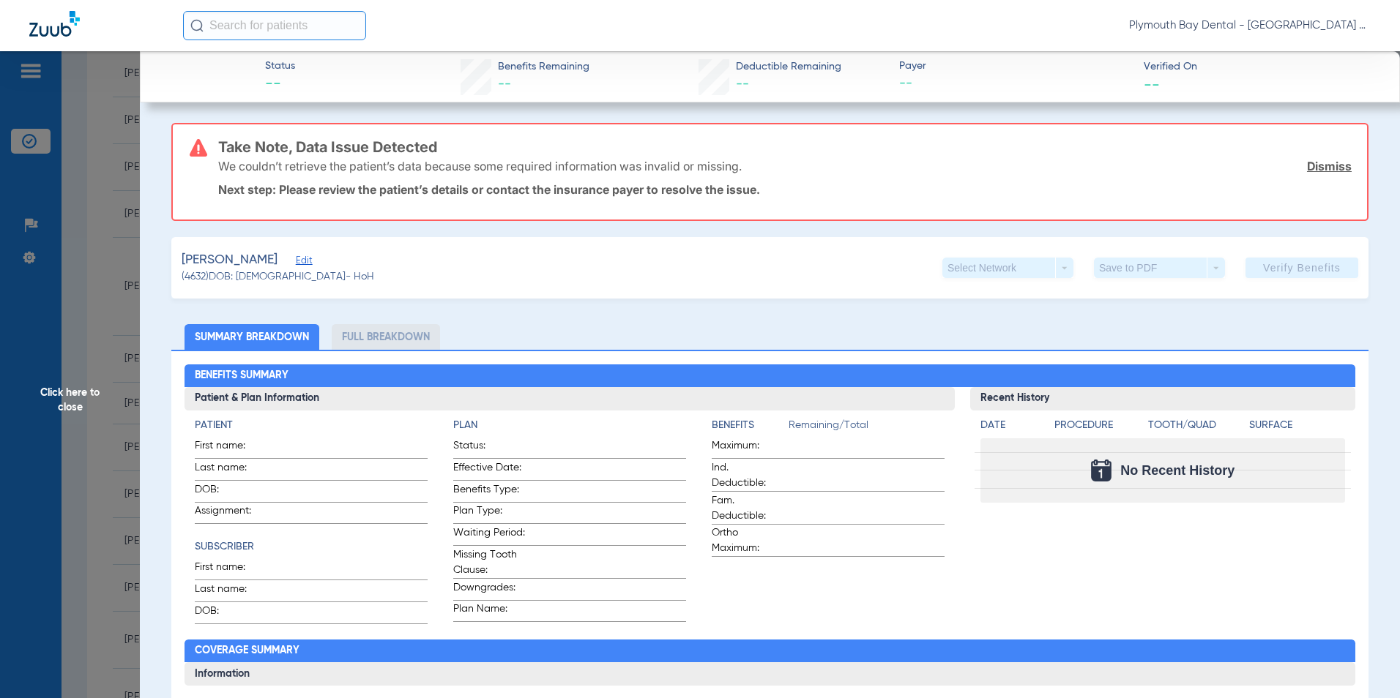
click at [1316, 162] on link "Dismiss" at bounding box center [1329, 166] width 45 height 15
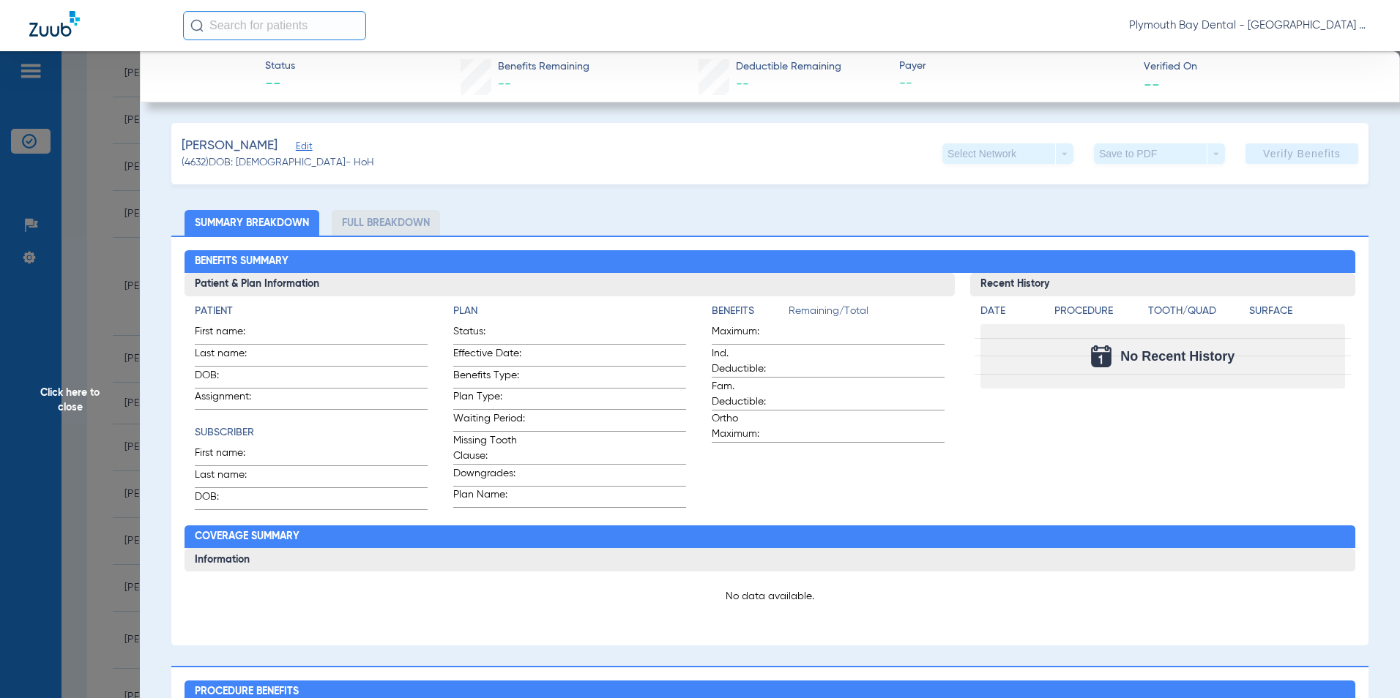
click at [72, 264] on span "Click here to close" at bounding box center [70, 400] width 140 height 698
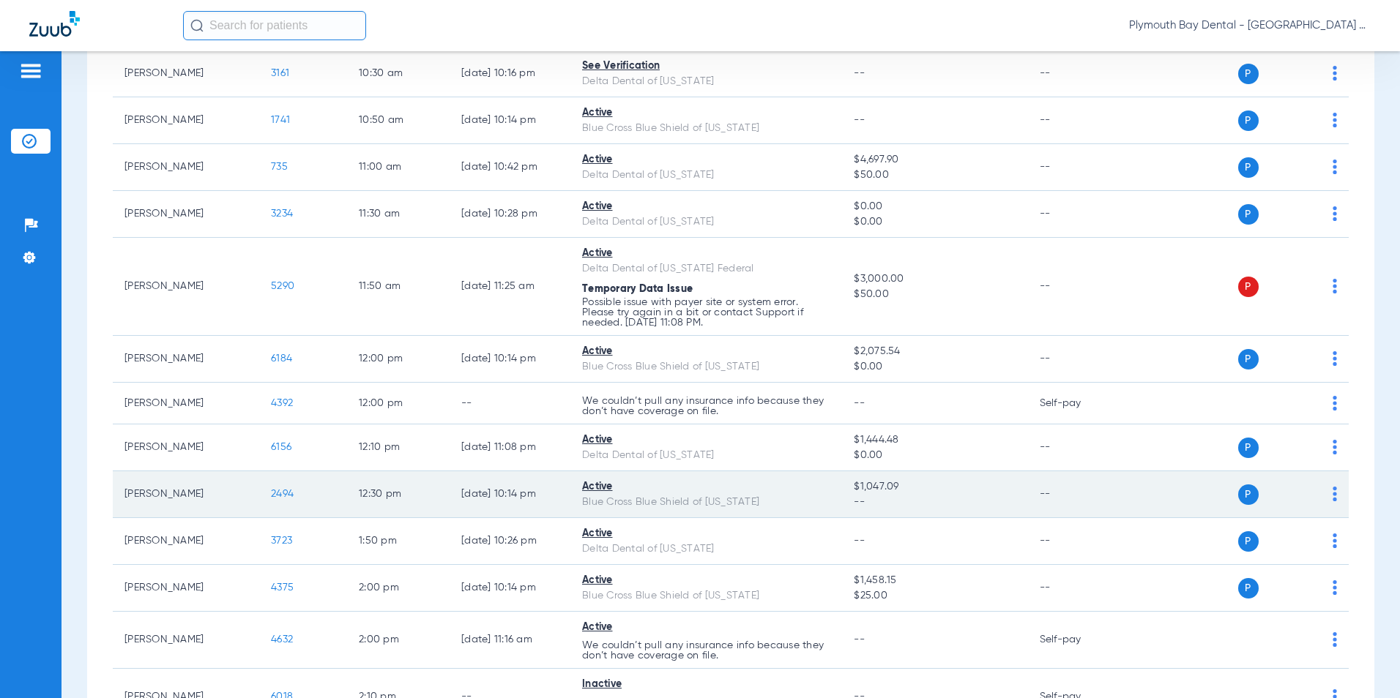
scroll to position [1098, 0]
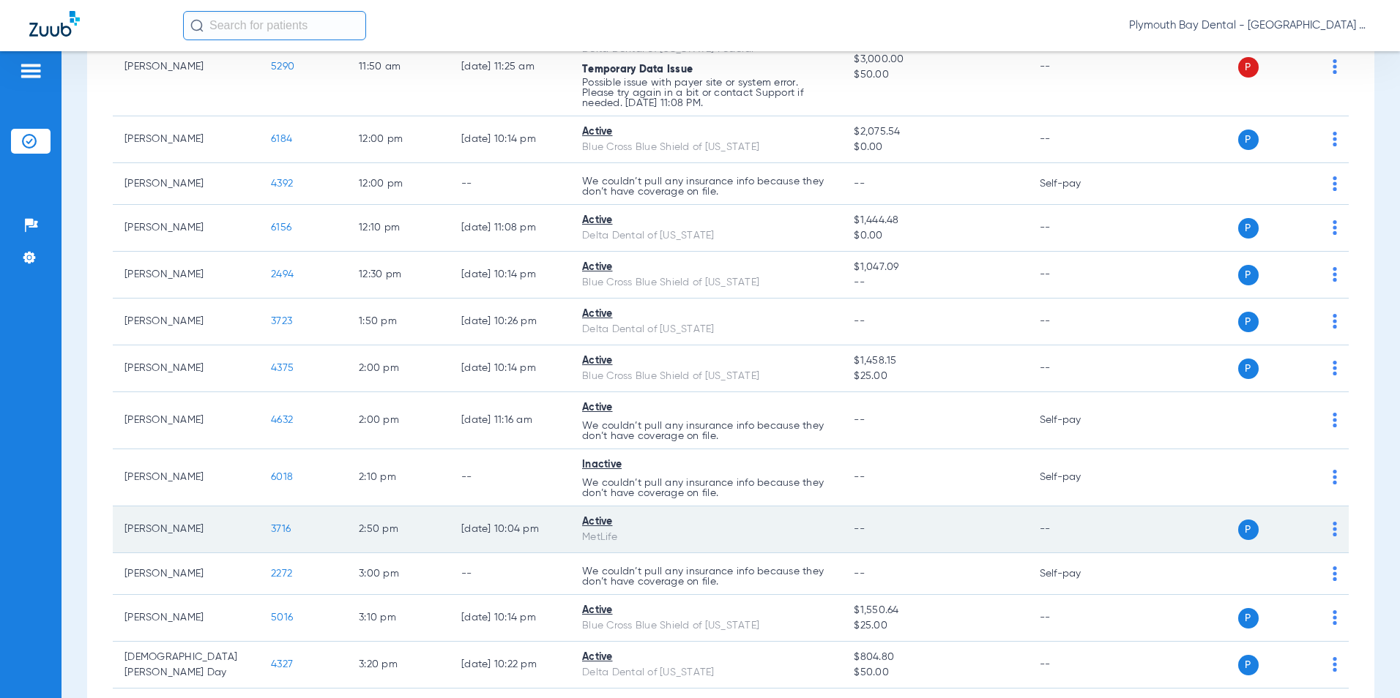
click at [281, 525] on span "3716" at bounding box center [281, 529] width 20 height 10
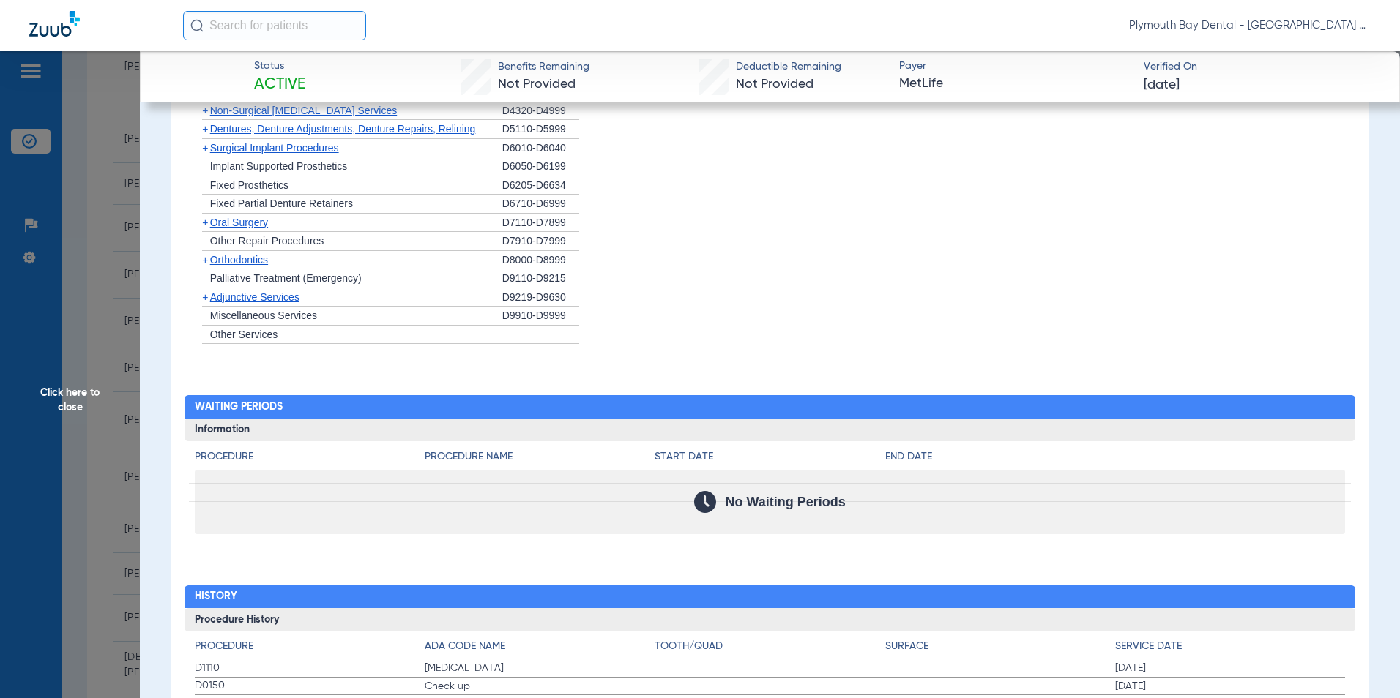
scroll to position [1176, 0]
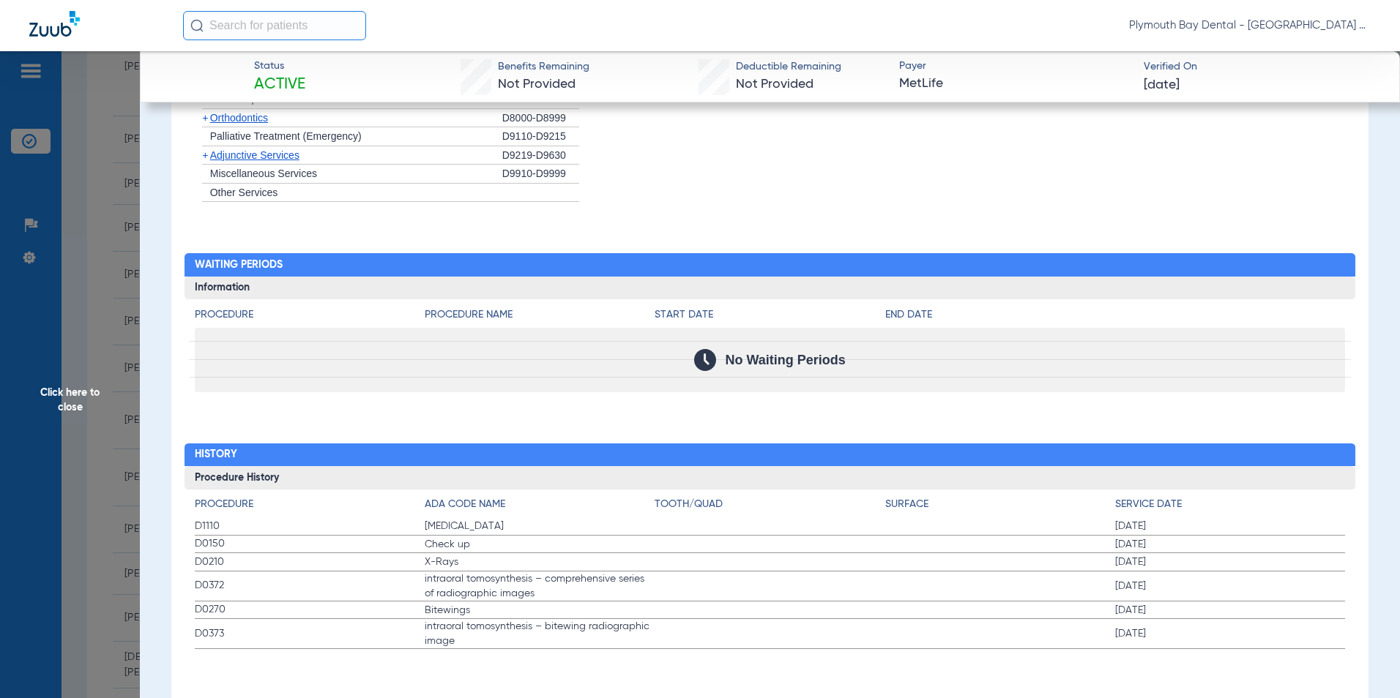
click at [102, 316] on span "Click here to close" at bounding box center [70, 400] width 140 height 698
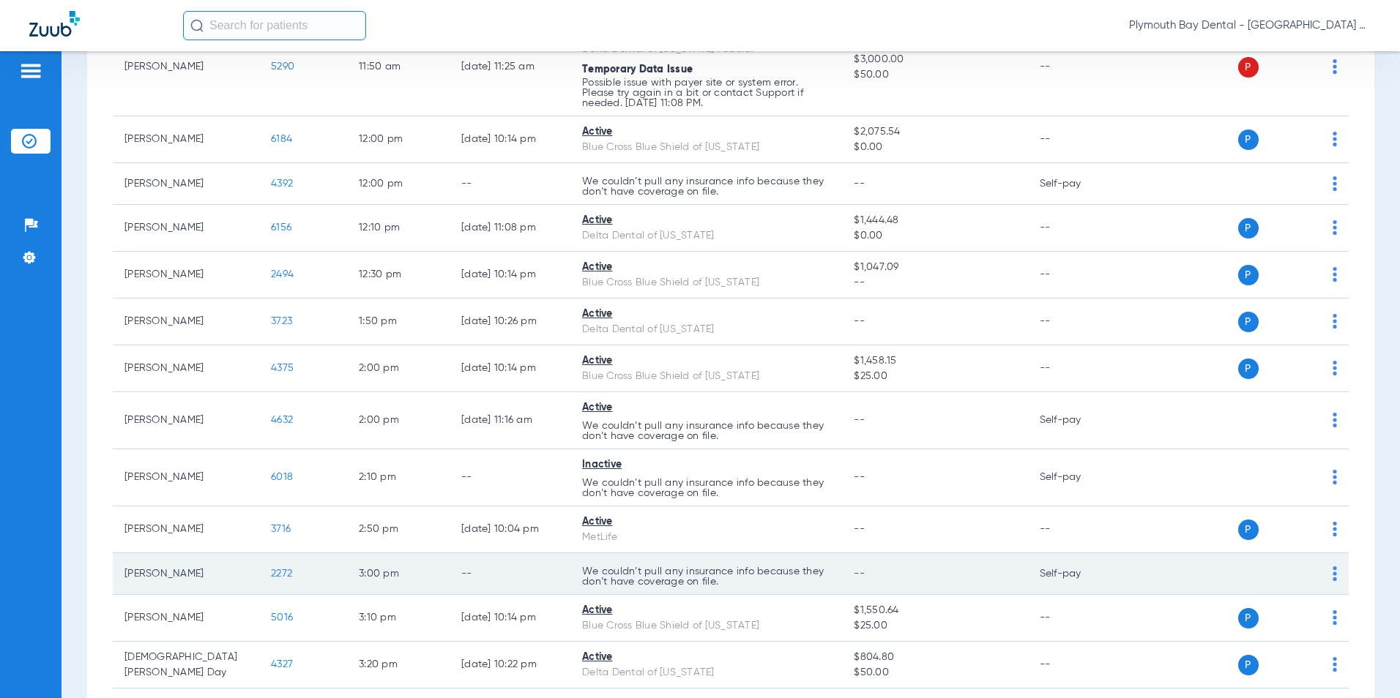
scroll to position [1245, 0]
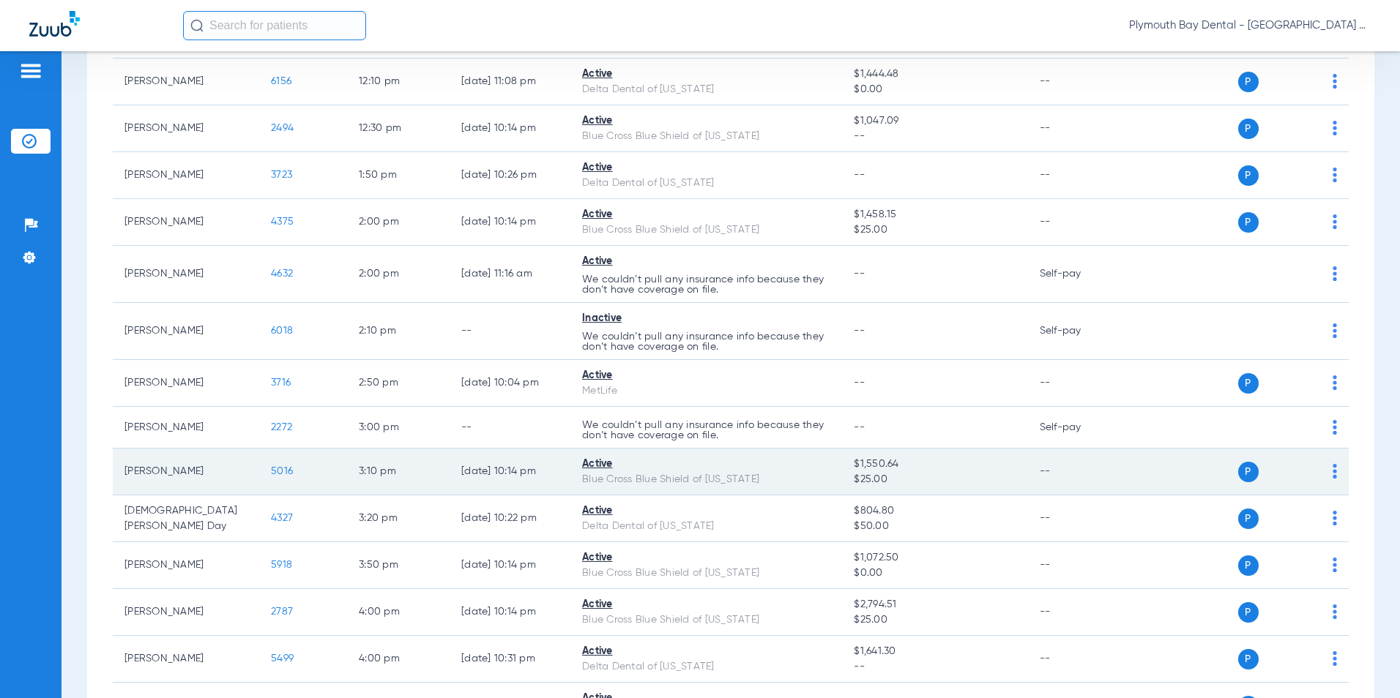
click at [286, 470] on span "5016" at bounding box center [282, 471] width 22 height 10
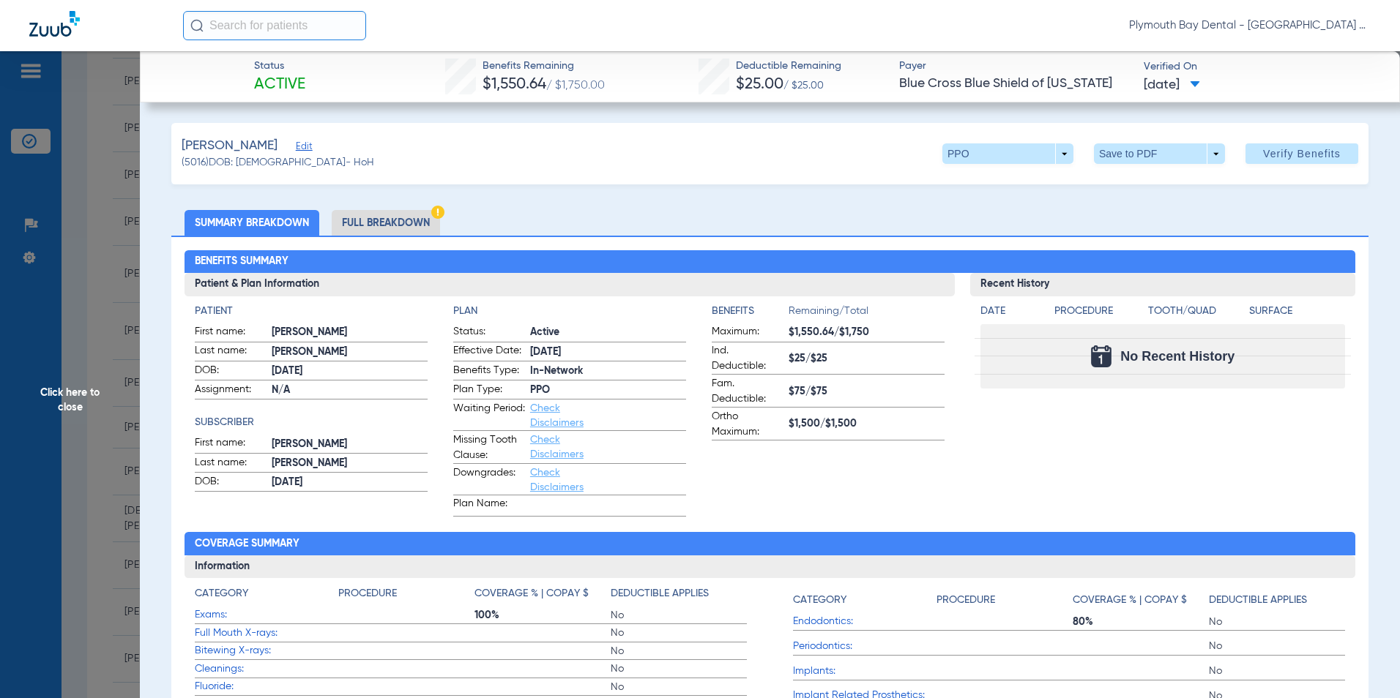
click at [101, 196] on span "Click here to close" at bounding box center [70, 400] width 140 height 698
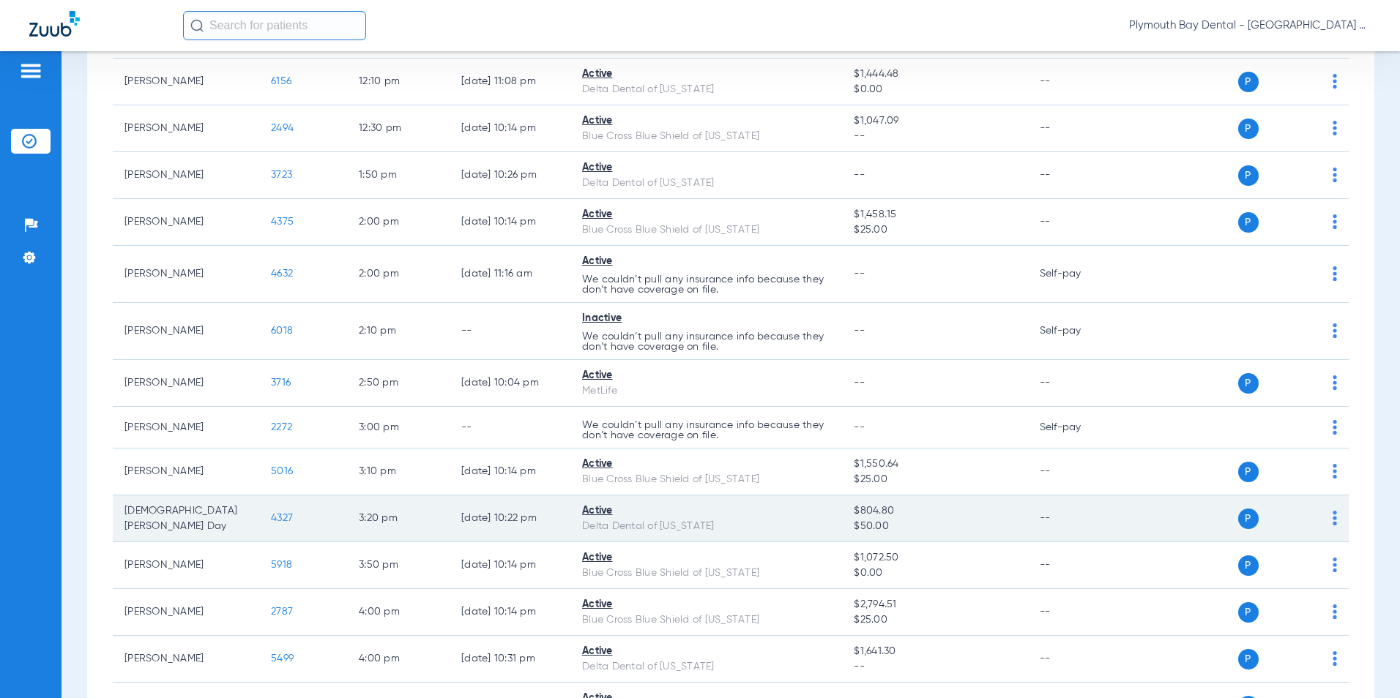
click at [288, 520] on span "4327" at bounding box center [282, 518] width 22 height 10
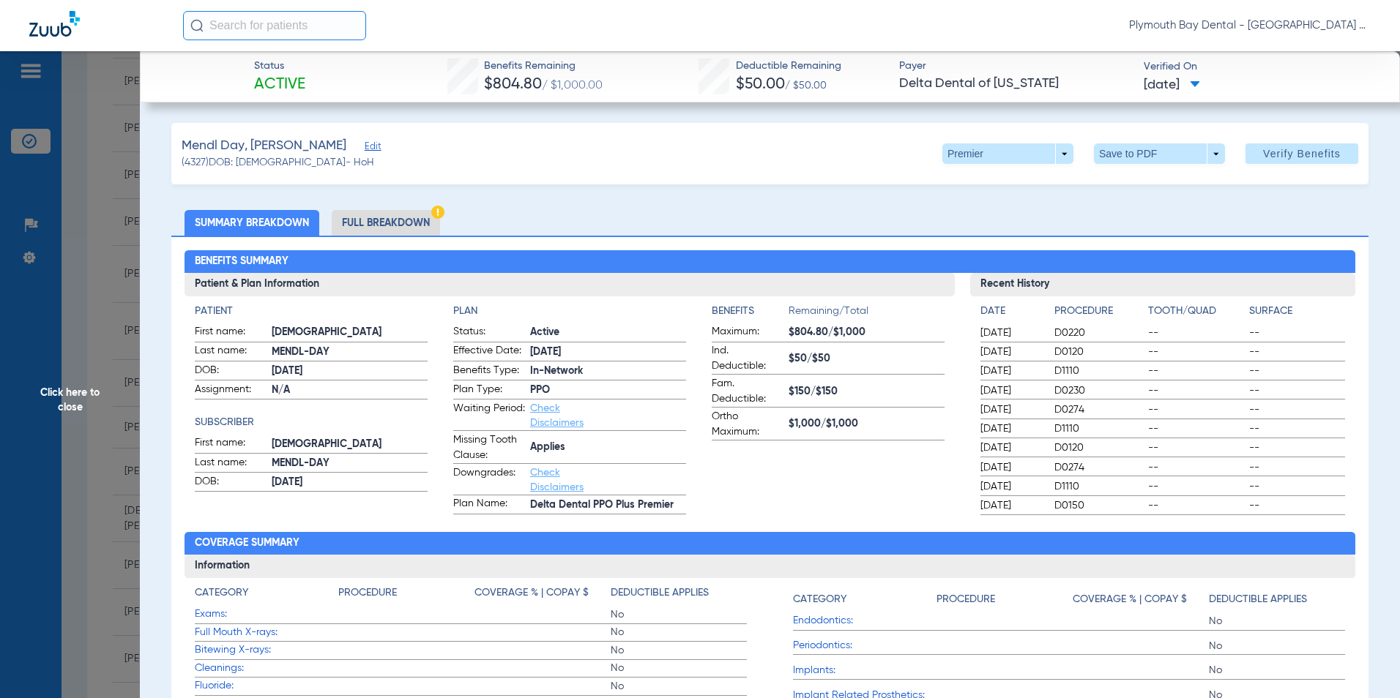
click at [96, 269] on span "Click here to close" at bounding box center [70, 400] width 140 height 698
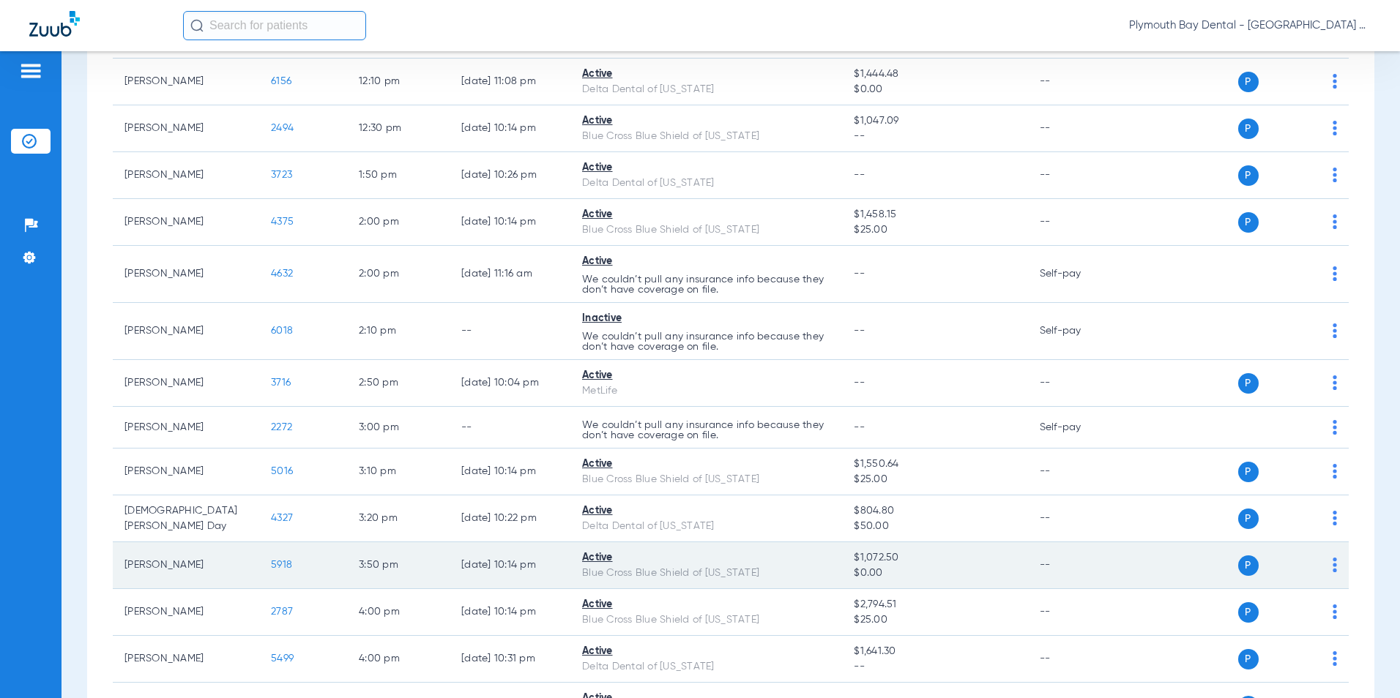
click at [279, 562] on span "5918" at bounding box center [281, 565] width 21 height 10
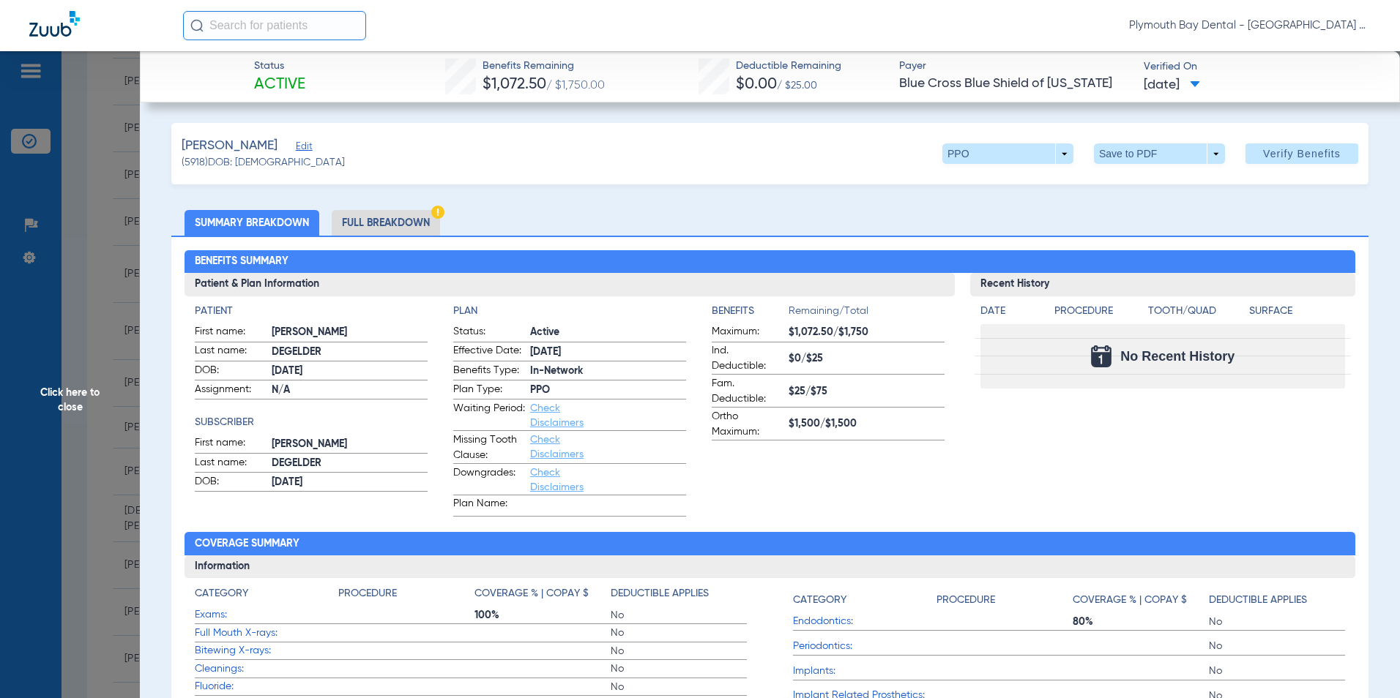
click at [97, 332] on span "Click here to close" at bounding box center [70, 400] width 140 height 698
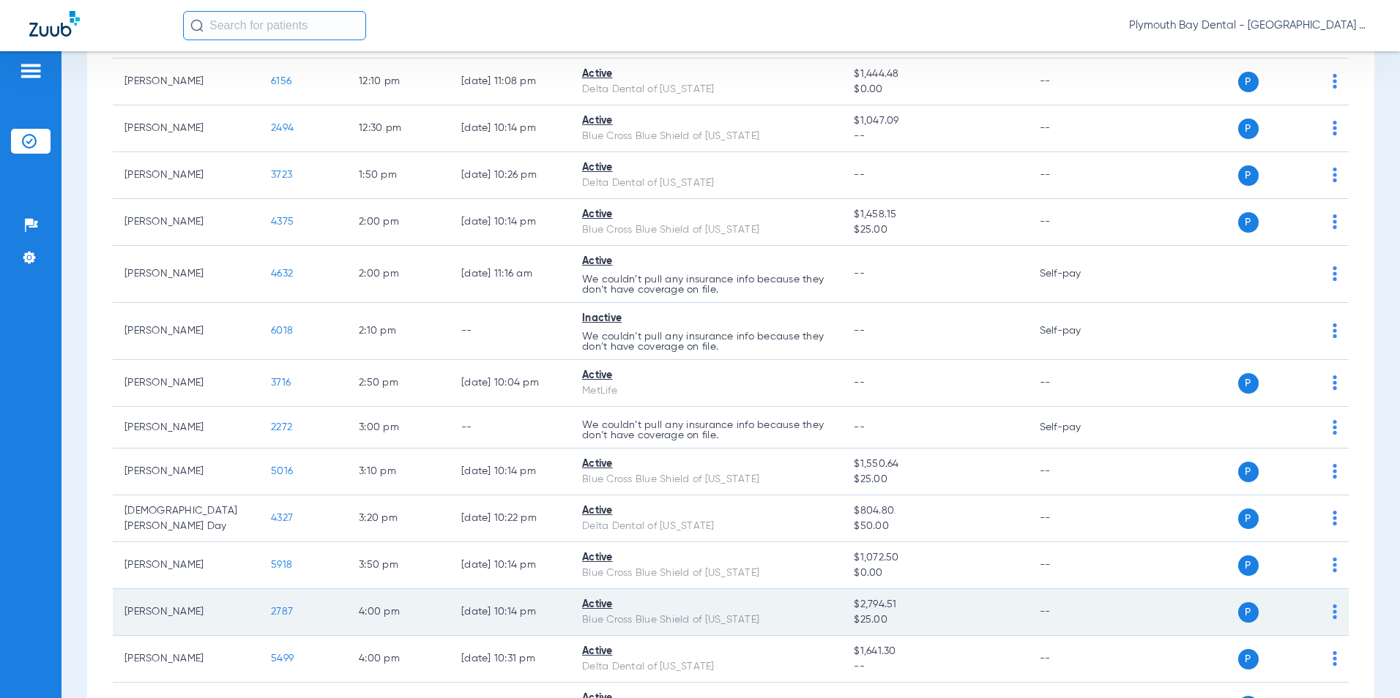
click at [282, 613] on span "2787" at bounding box center [282, 612] width 22 height 10
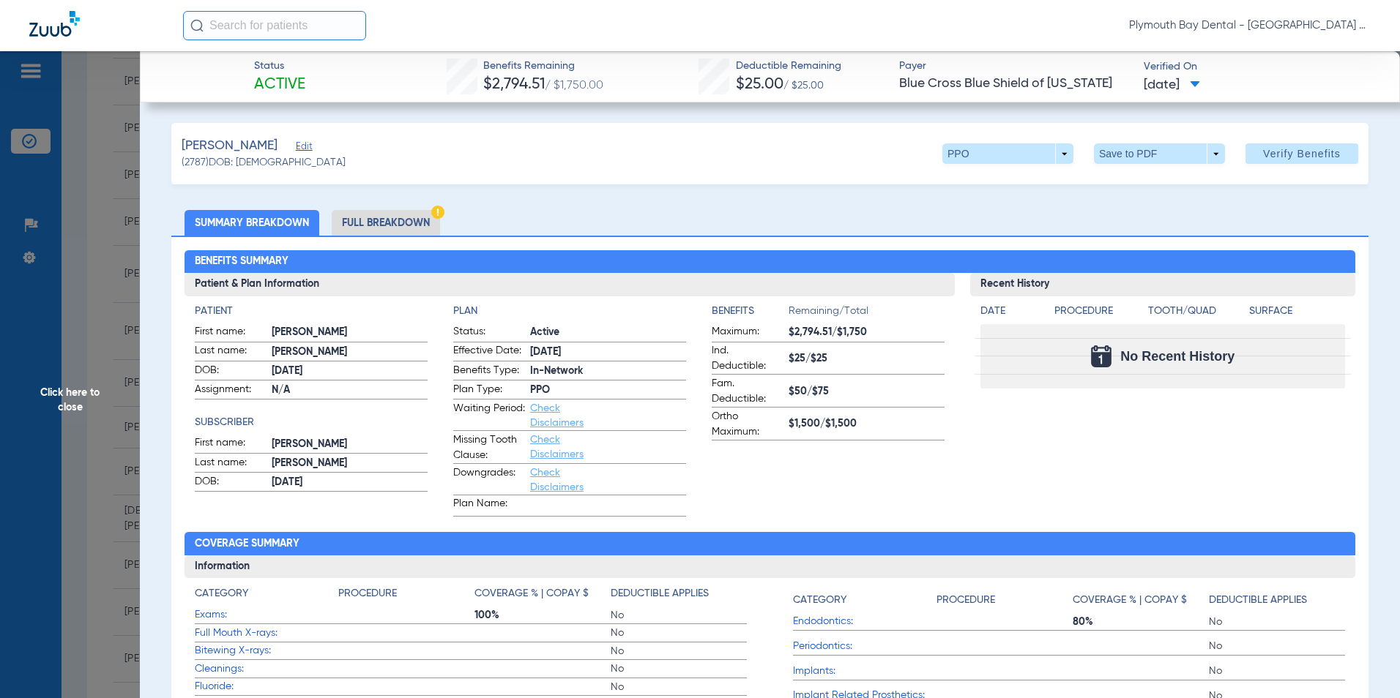
click at [125, 236] on span "Click here to close" at bounding box center [70, 400] width 140 height 698
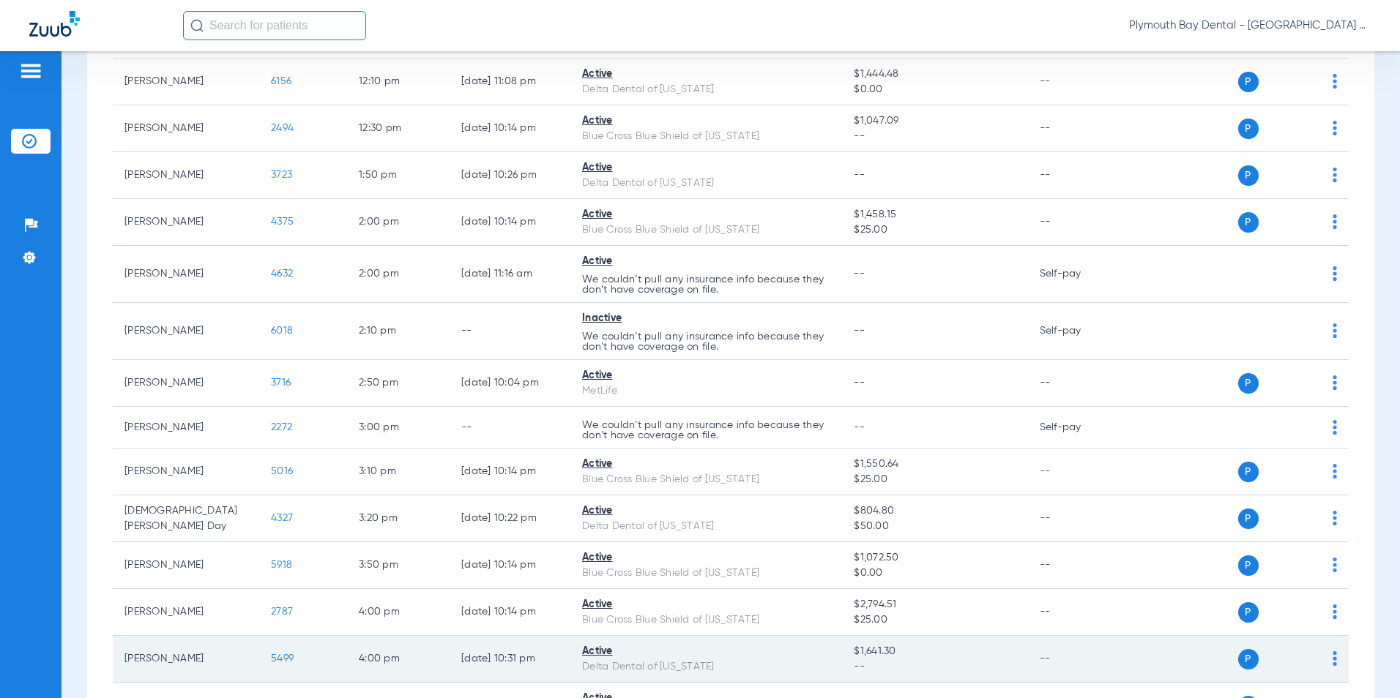
click at [288, 657] on span "5499" at bounding box center [282, 659] width 23 height 10
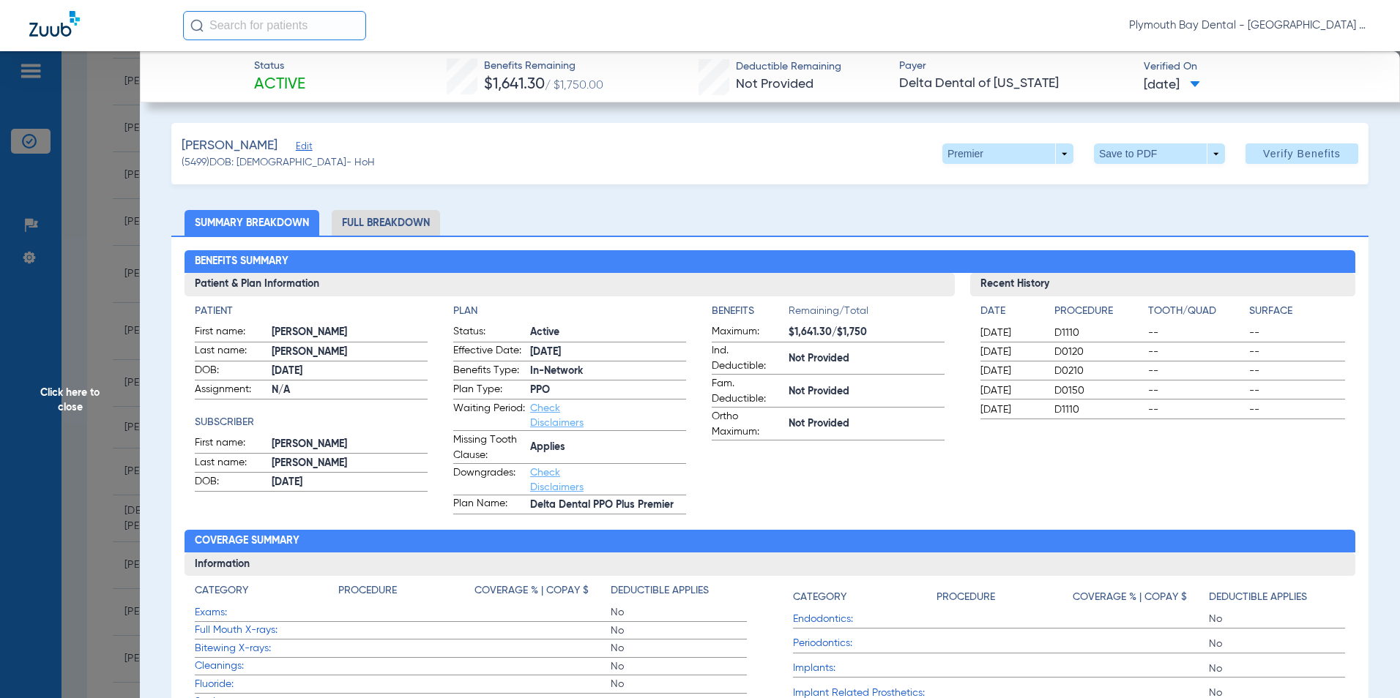
click at [74, 282] on span "Click here to close" at bounding box center [70, 400] width 140 height 698
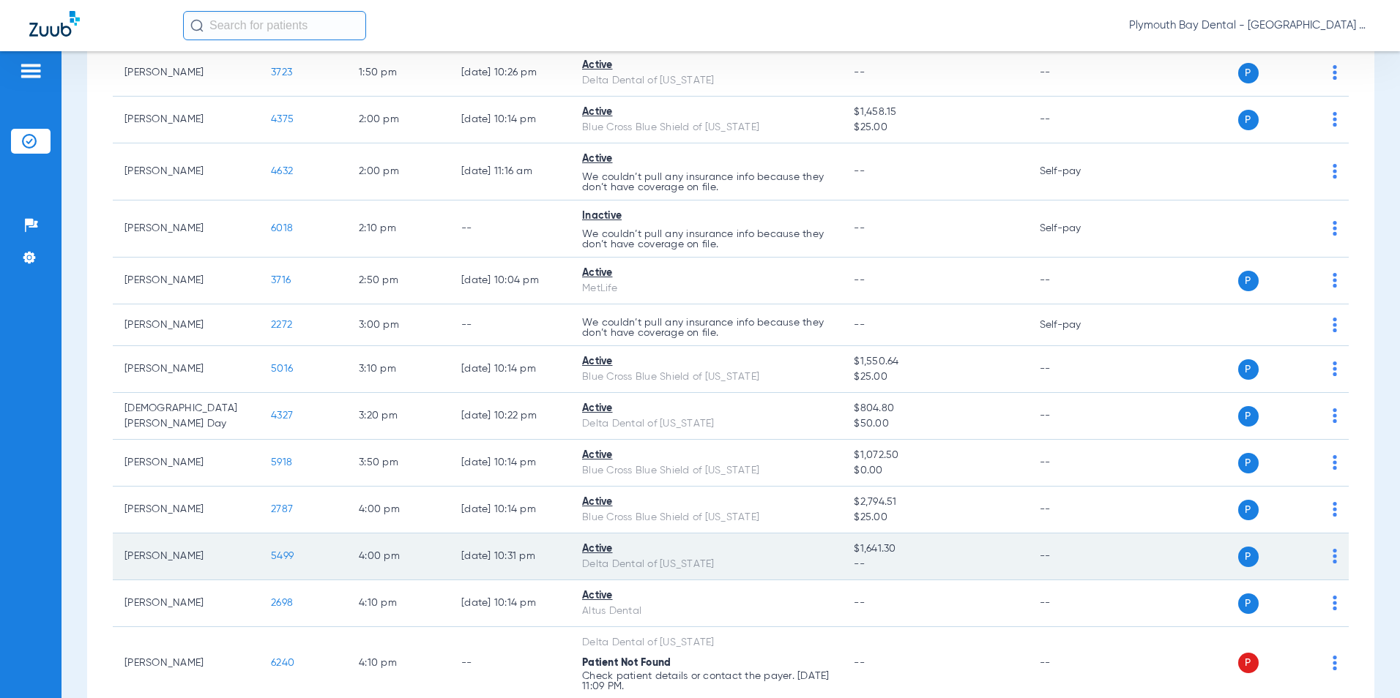
scroll to position [1442, 0]
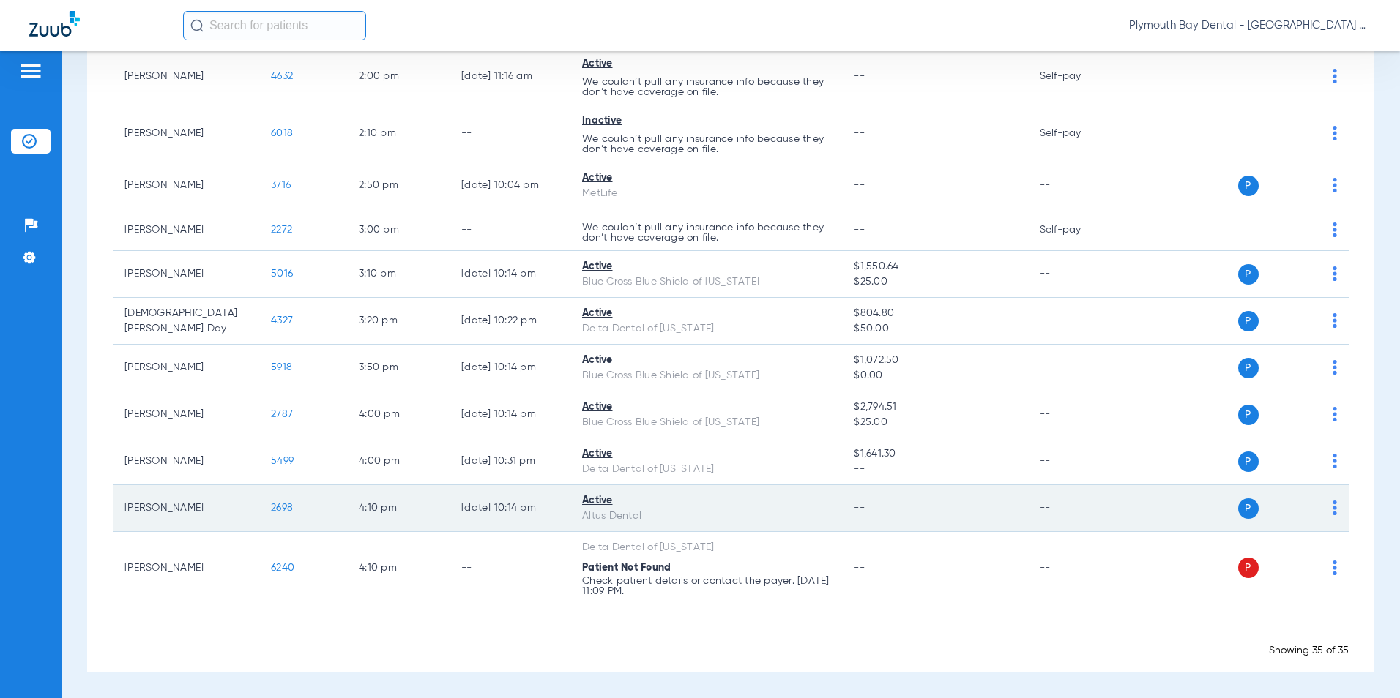
click at [286, 507] on span "2698" at bounding box center [282, 508] width 22 height 10
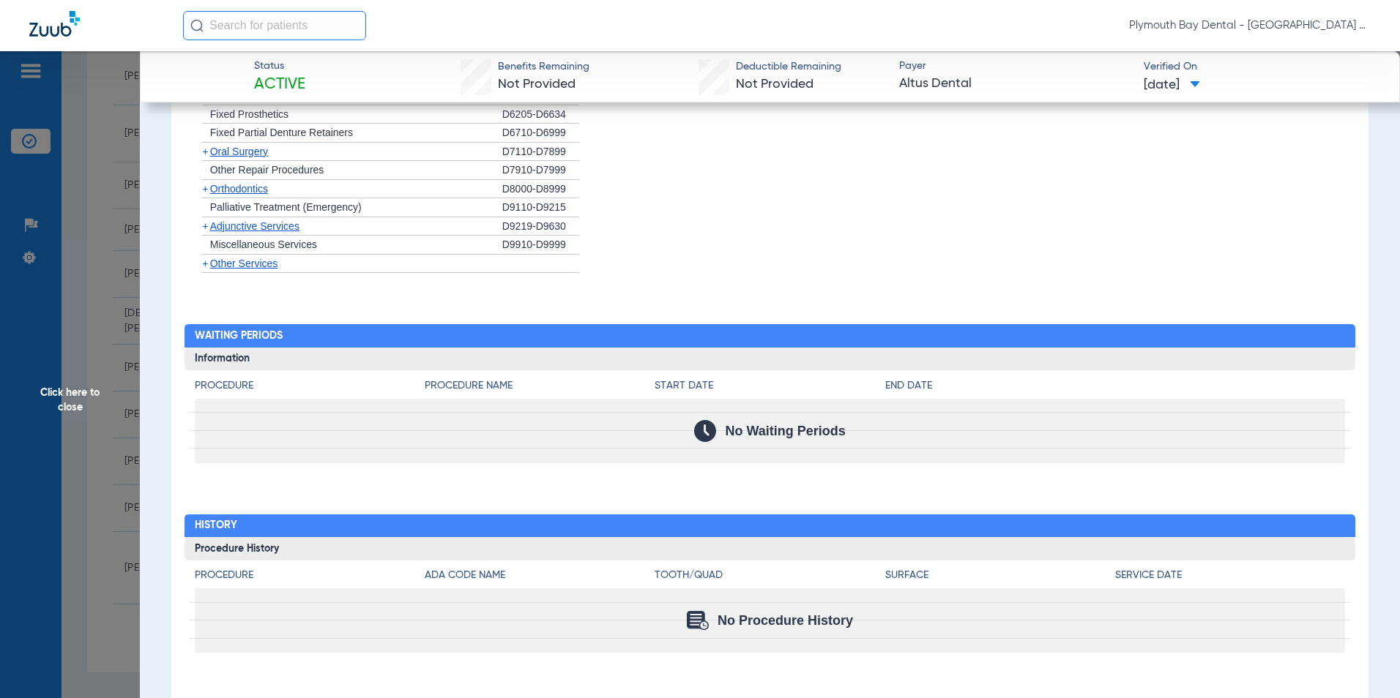
scroll to position [1108, 0]
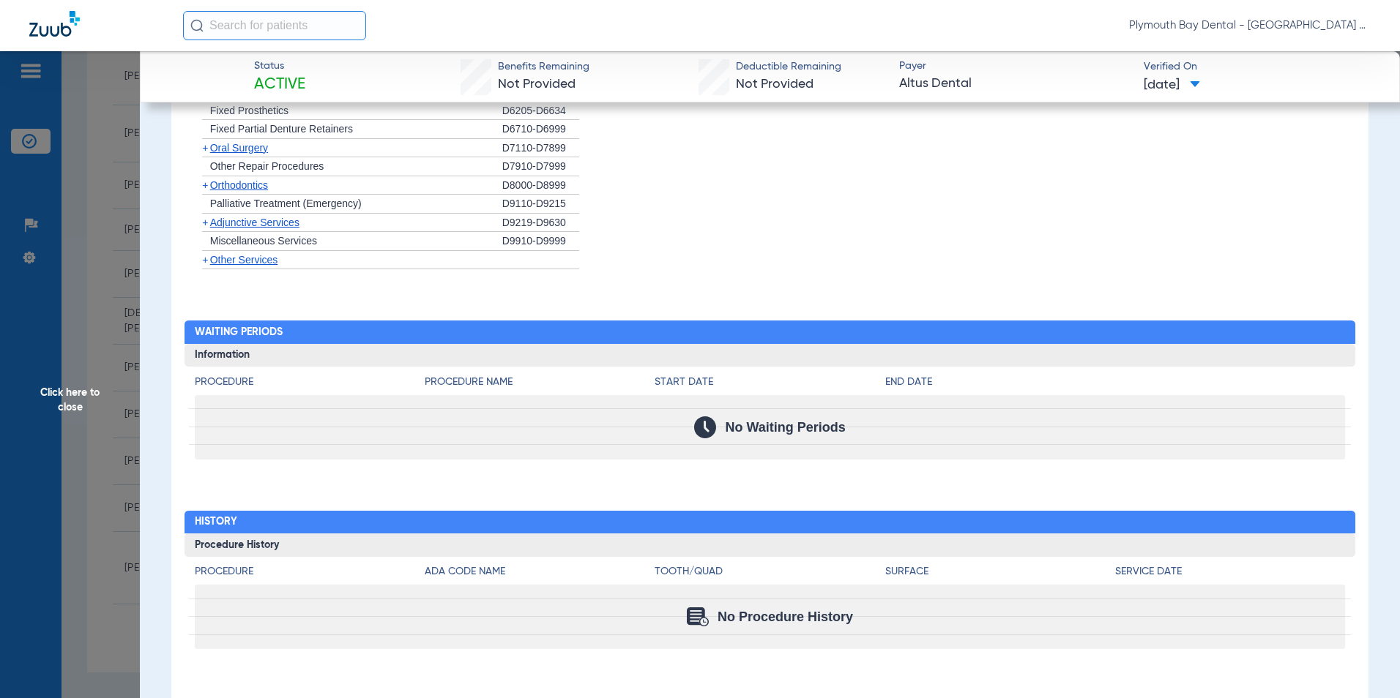
click at [112, 223] on span "Click here to close" at bounding box center [70, 400] width 140 height 698
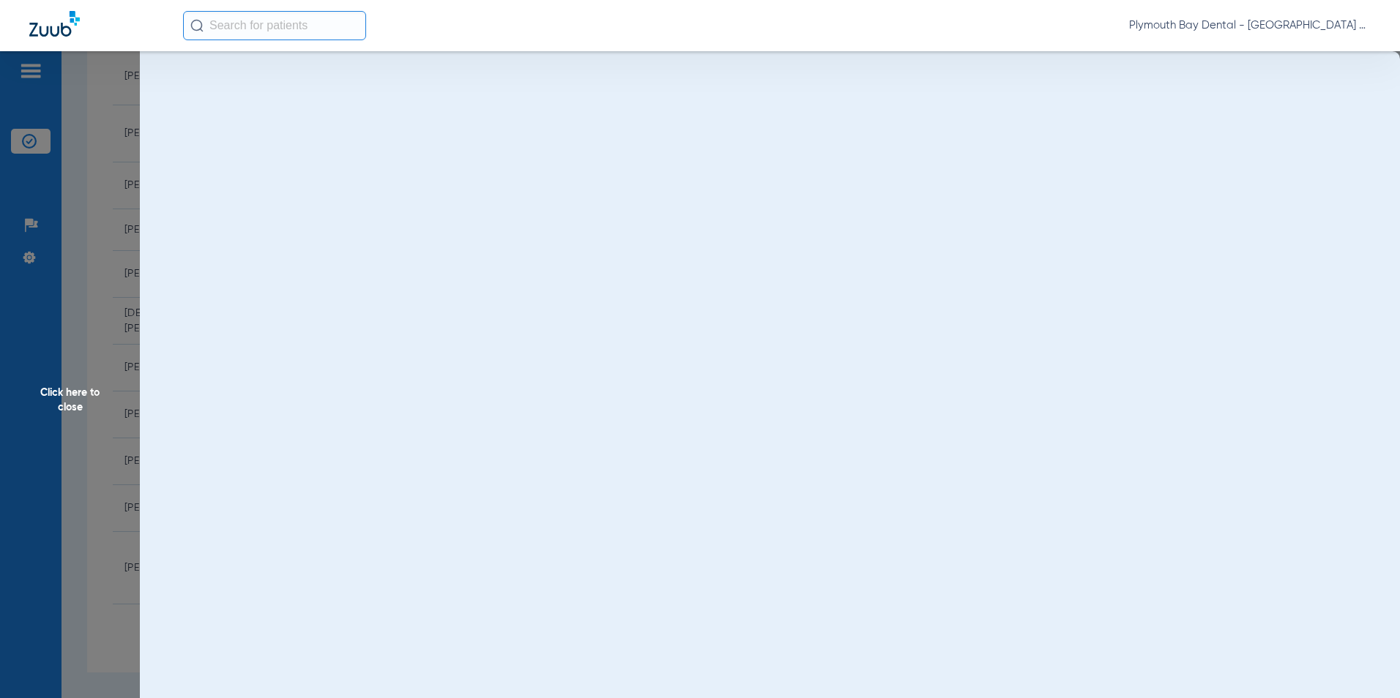
scroll to position [0, 0]
